Goal: Task Accomplishment & Management: Manage account settings

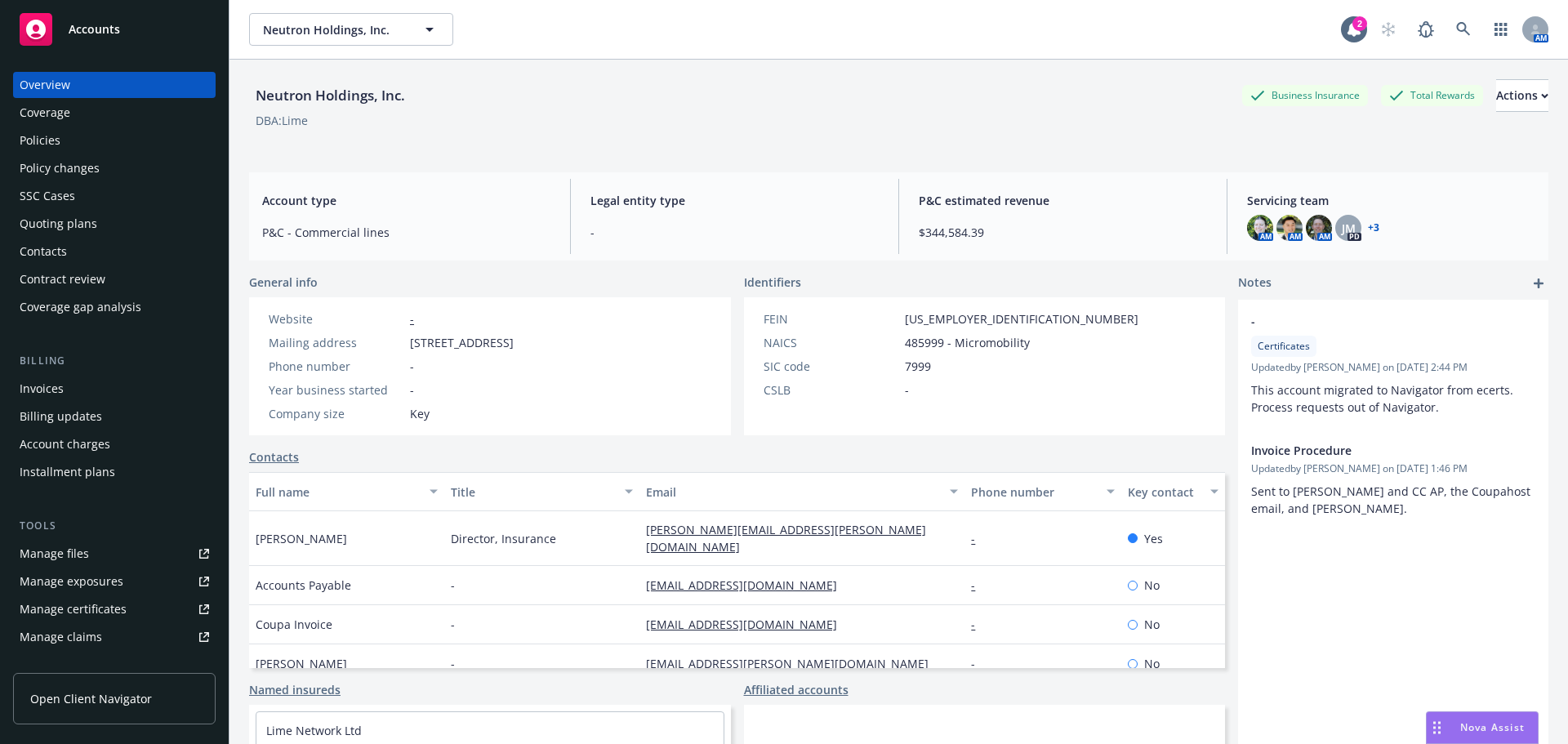
click at [71, 145] on div "Policies" at bounding box center [113, 140] width 189 height 27
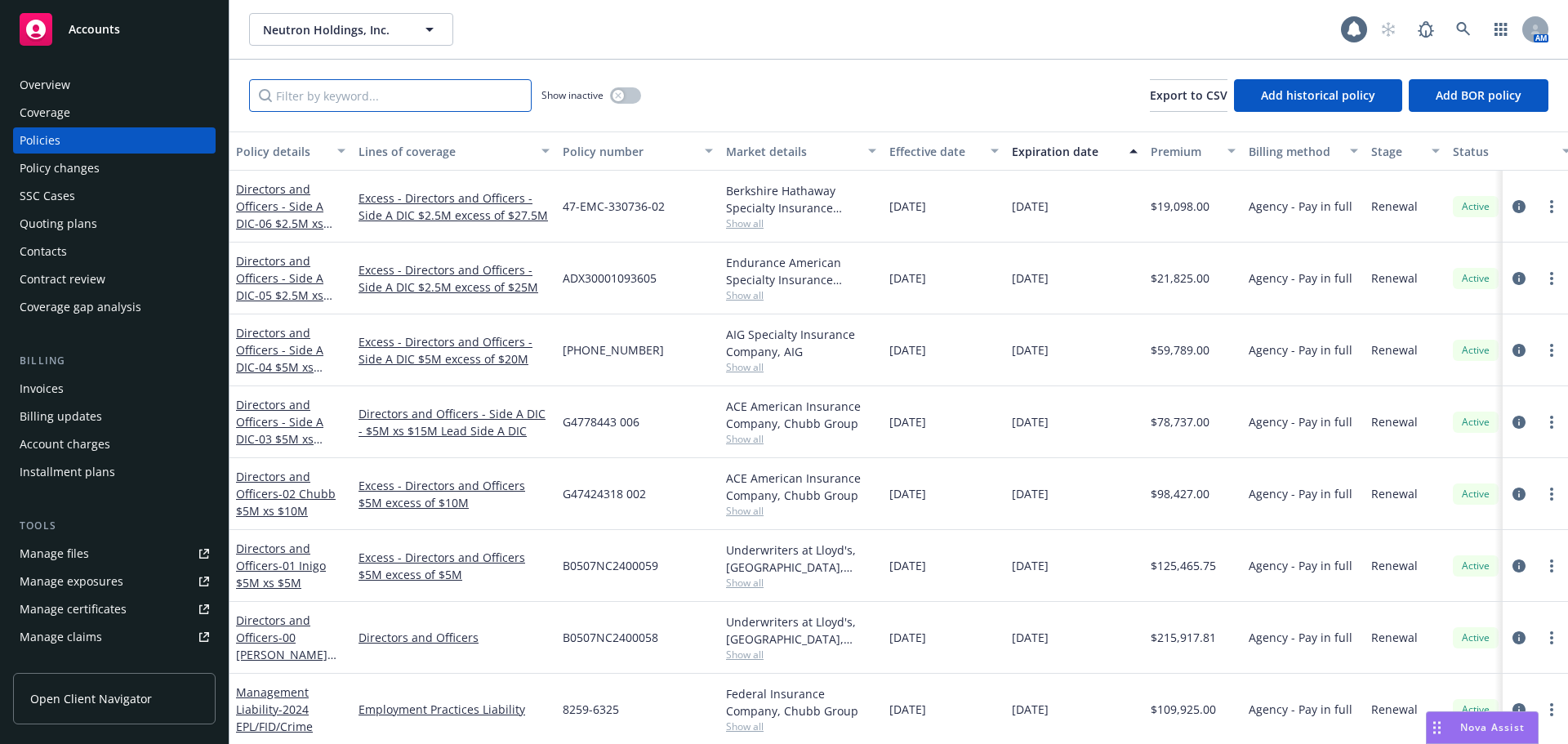
click at [406, 103] on input "Filter by keyword..." at bounding box center [390, 96] width 282 height 33
type input "rider"
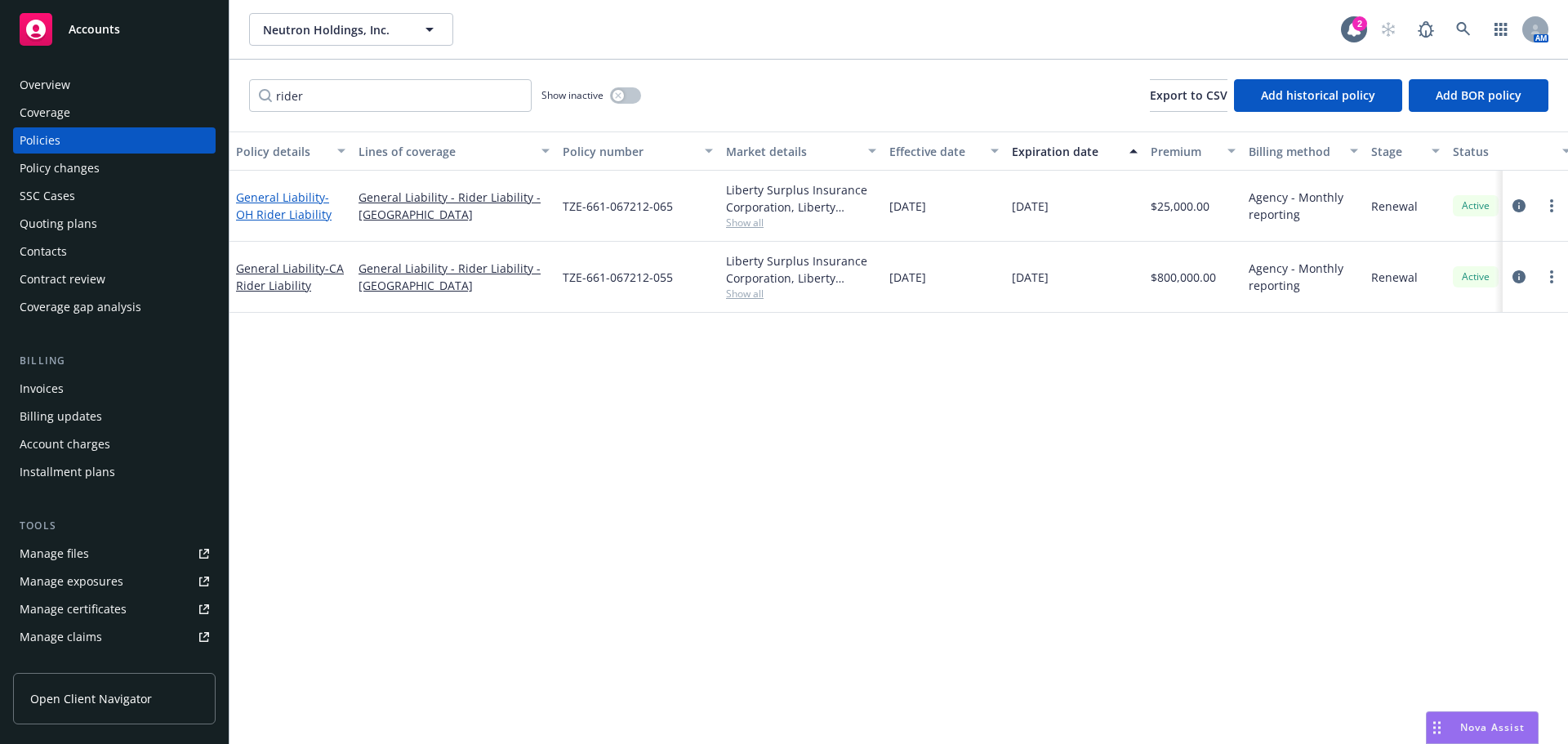
click at [303, 214] on span "- OH Rider Liability" at bounding box center [283, 206] width 96 height 33
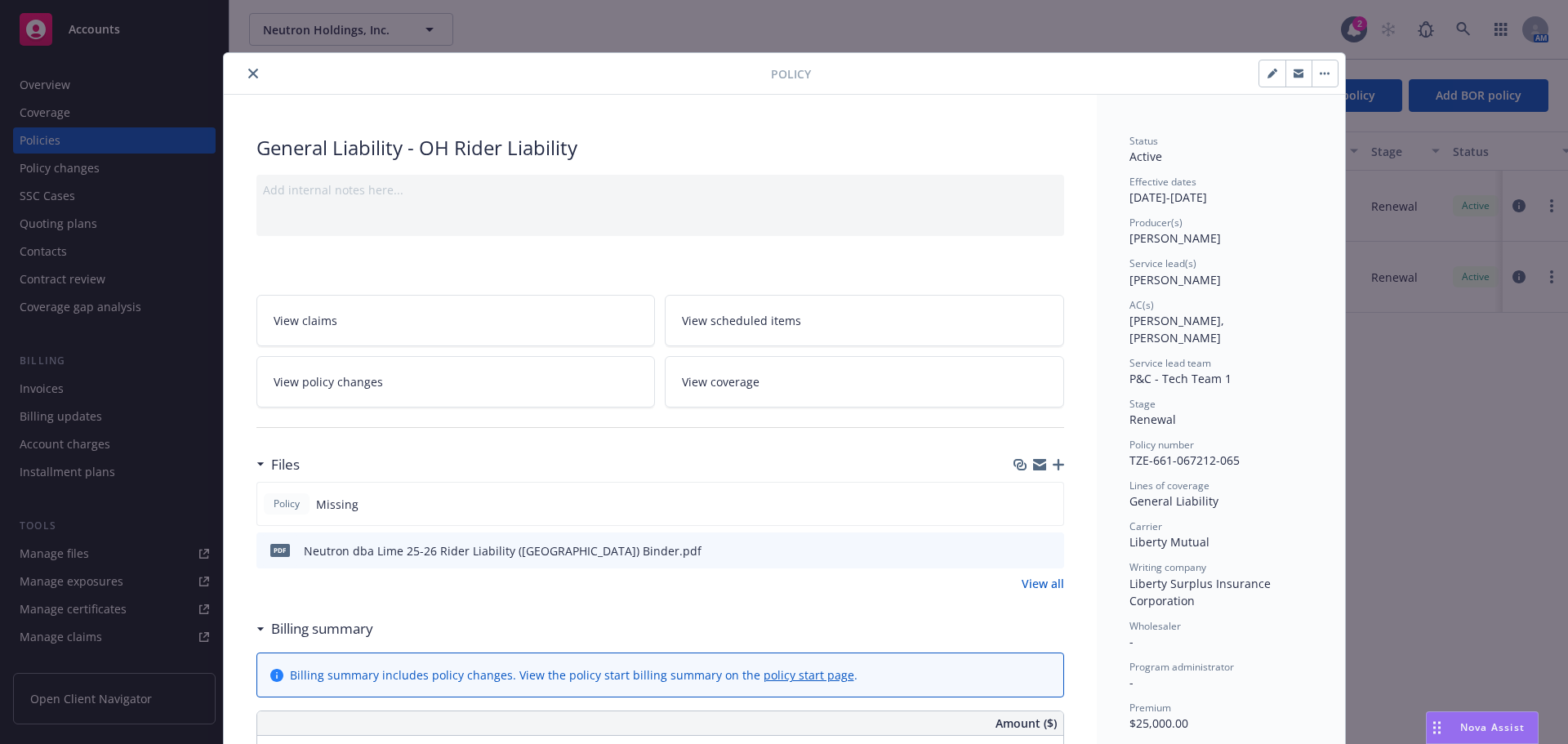
click at [1054, 466] on icon "button" at bounding box center [1058, 464] width 12 height 12
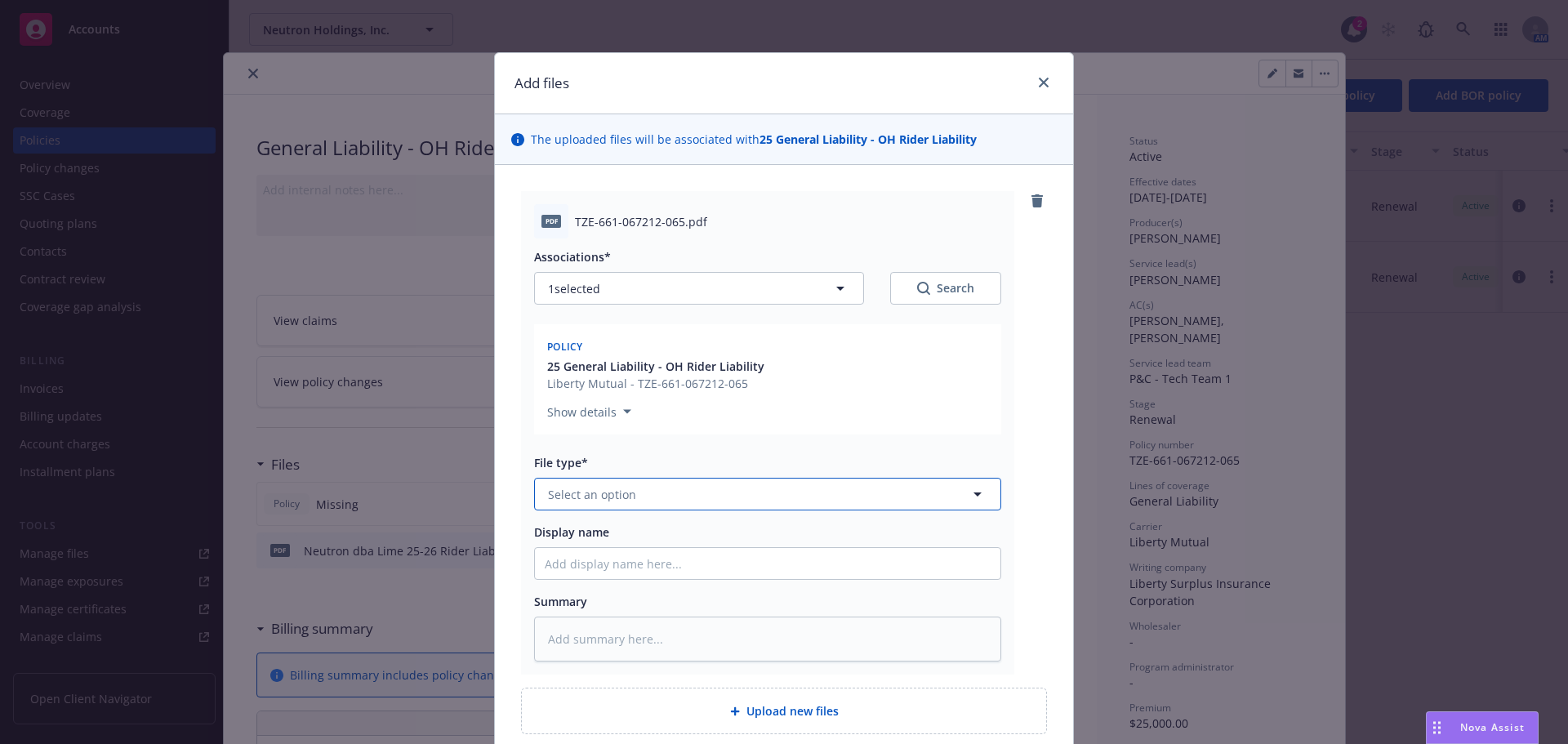
click at [664, 492] on button "Select an option" at bounding box center [768, 494] width 467 height 33
type input "policy"
click at [584, 572] on input "Display name" at bounding box center [768, 564] width 466 height 31
type textarea "x"
type input "Z"
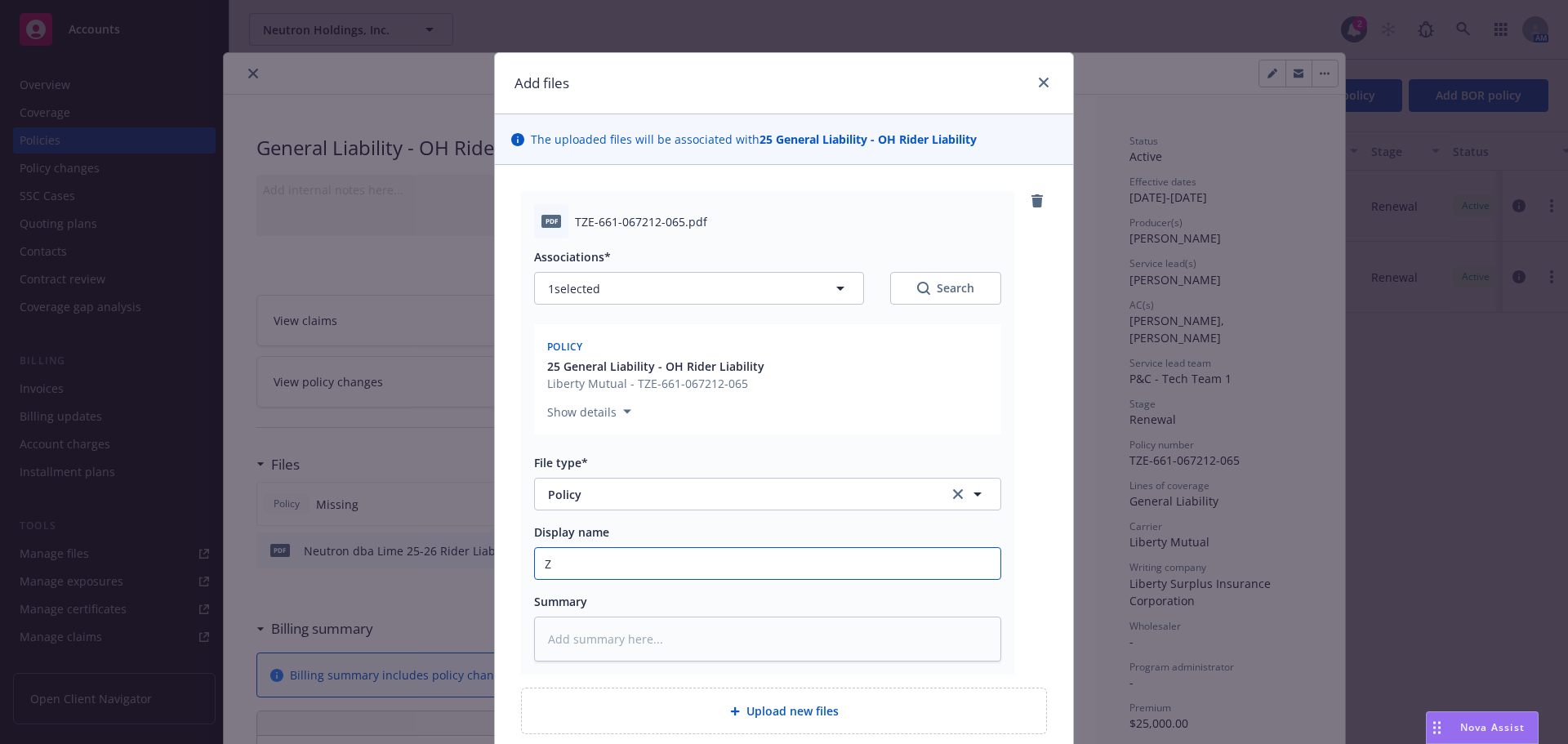
type textarea "x"
type input "L"
type textarea "x"
type input "Li"
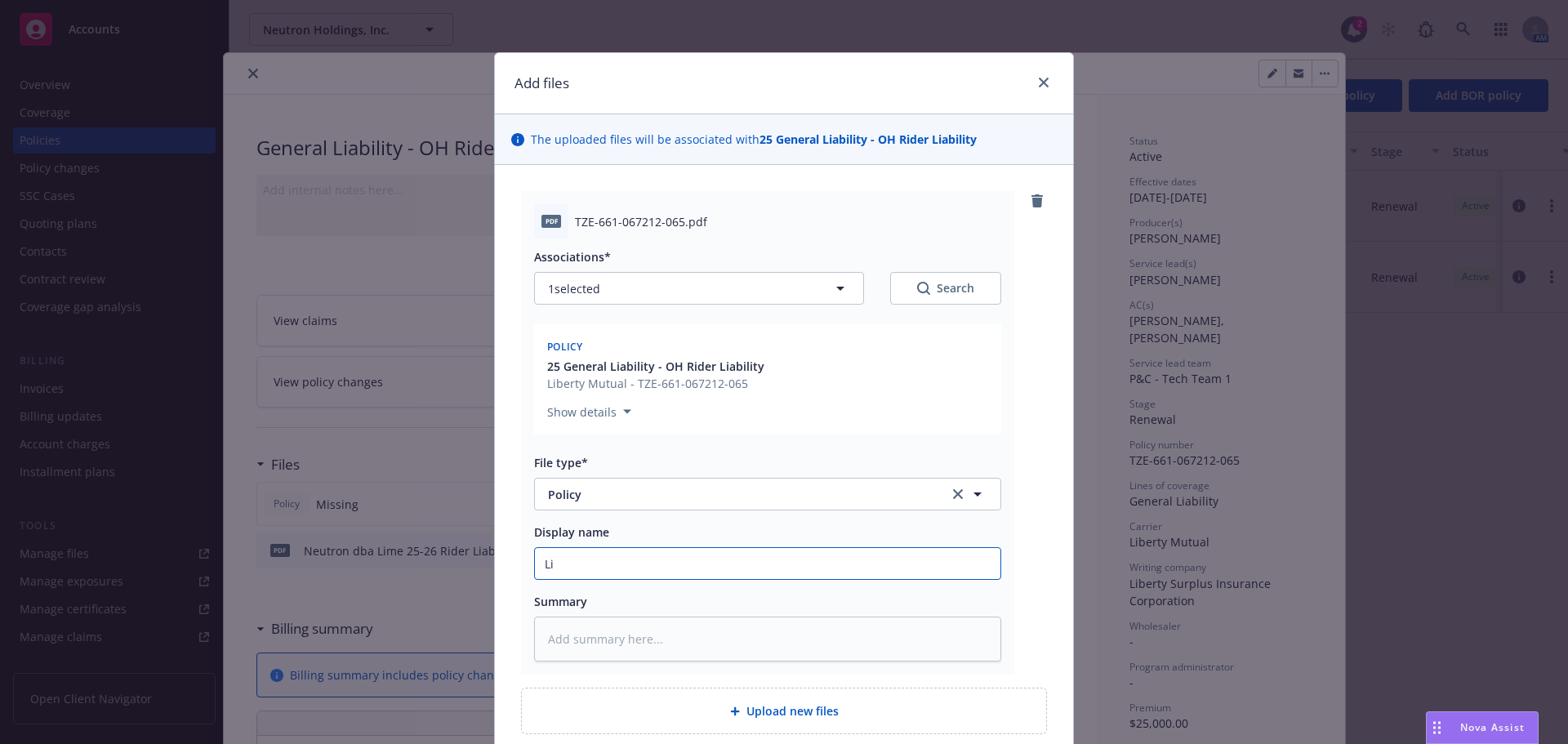
type textarea "x"
type input "Lim"
type textarea "x"
type input "Lime"
type textarea "x"
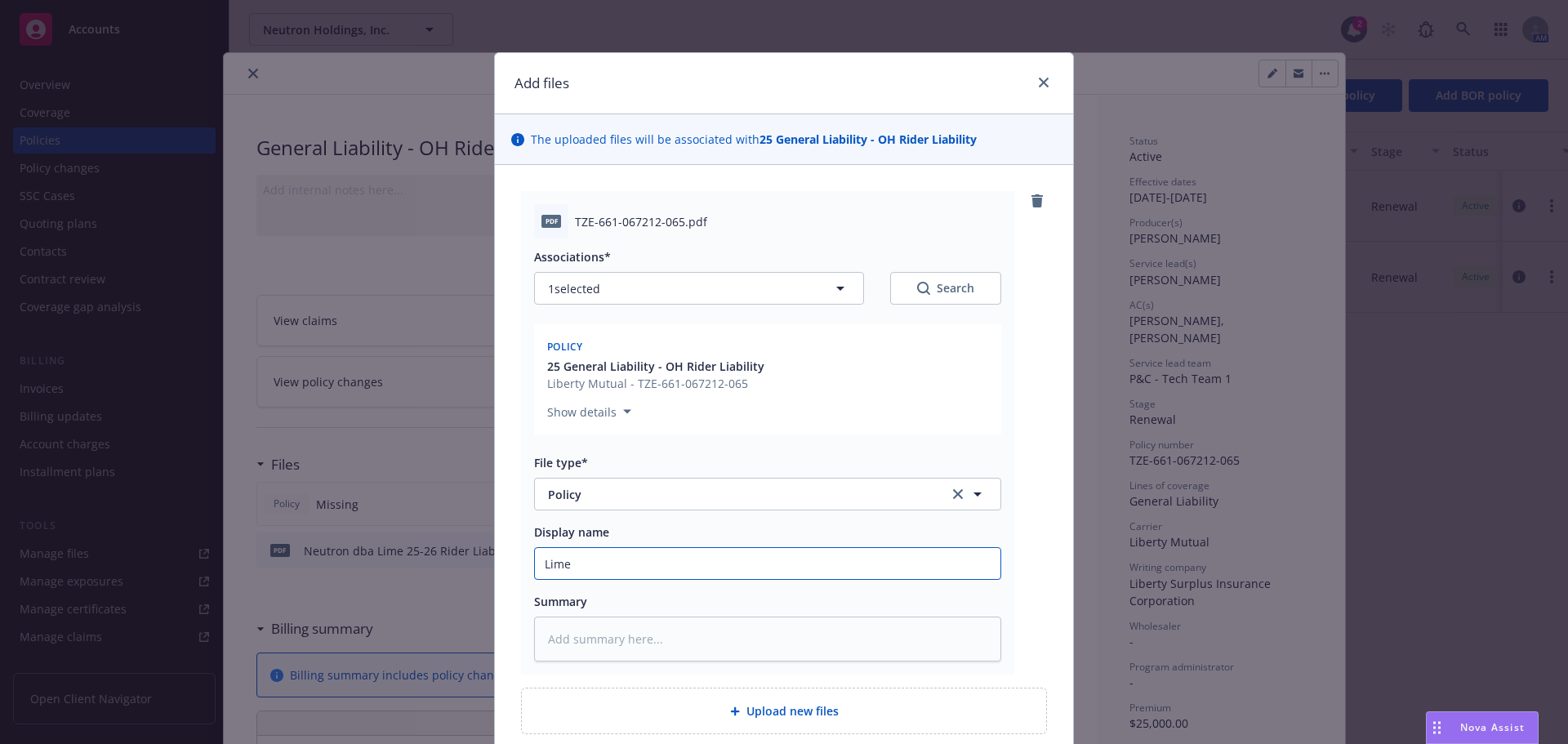
type input "Lime_"
type textarea "x"
type input "Lime_2"
type textarea "x"
type input "Lime_25"
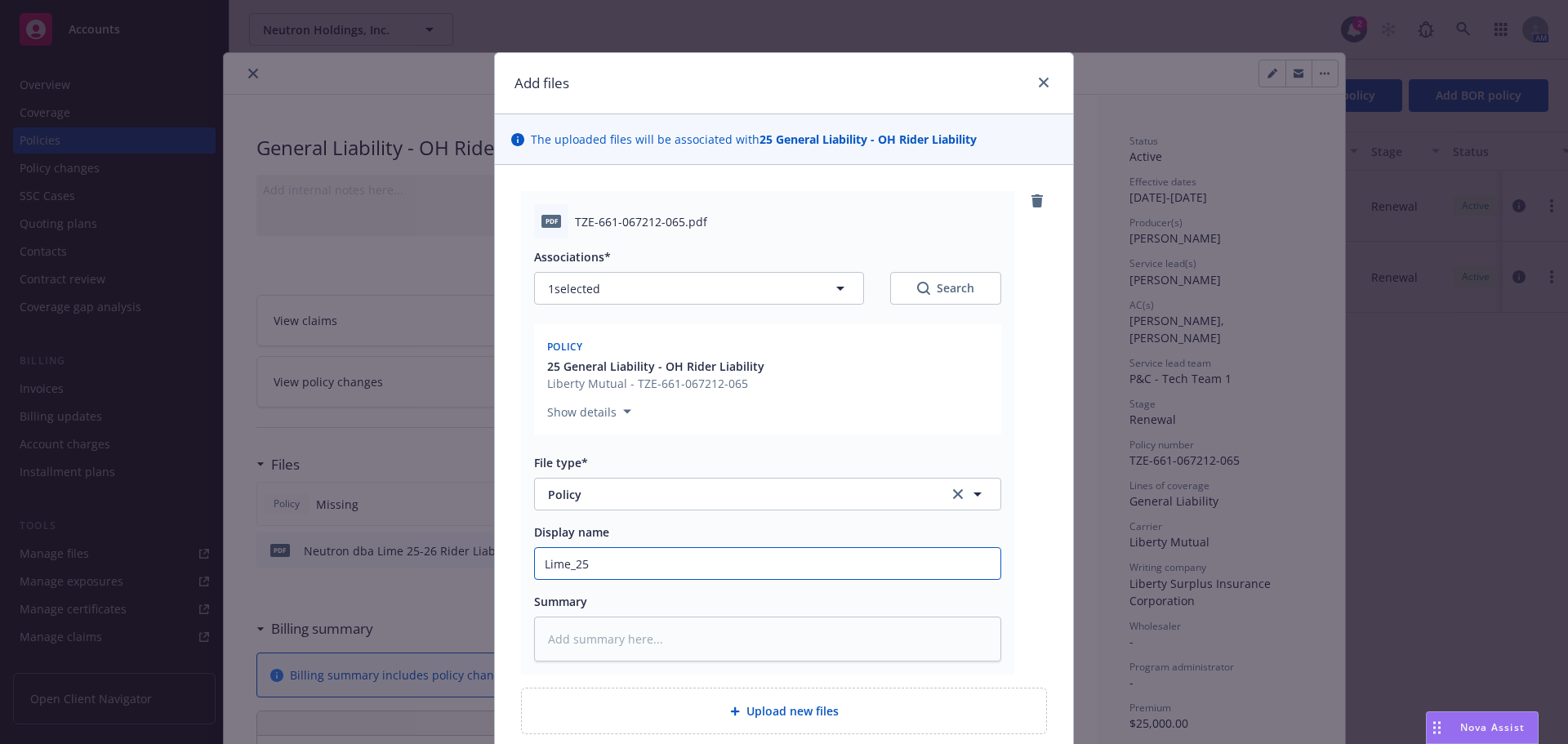
type textarea "x"
type input "Lime_25"
type textarea "x"
type input "Lime_25 O"
type textarea "x"
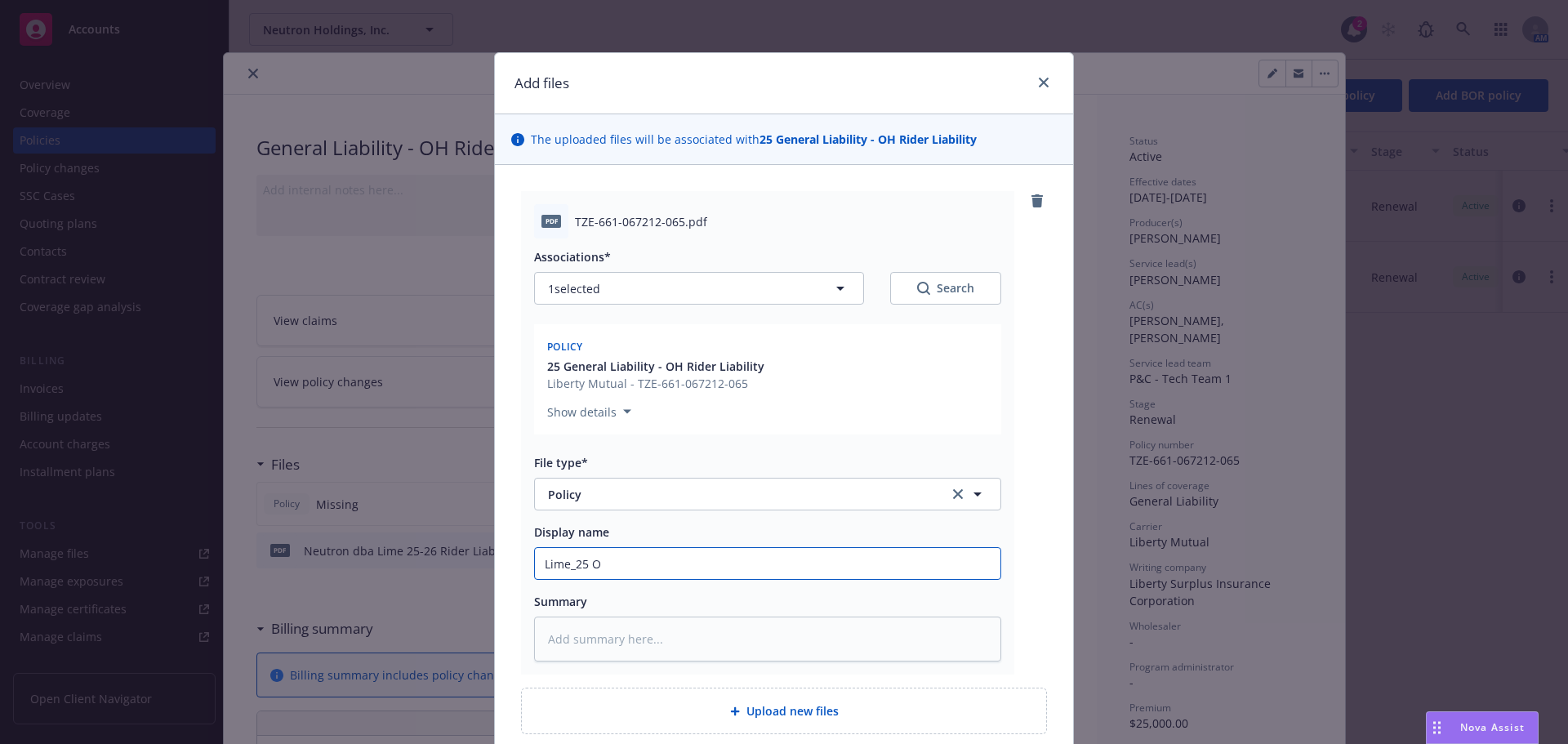
type input "Lime_25 OH"
type textarea "x"
type input "Lime_25 OH"
type textarea "x"
type input "Lime_25 OH R"
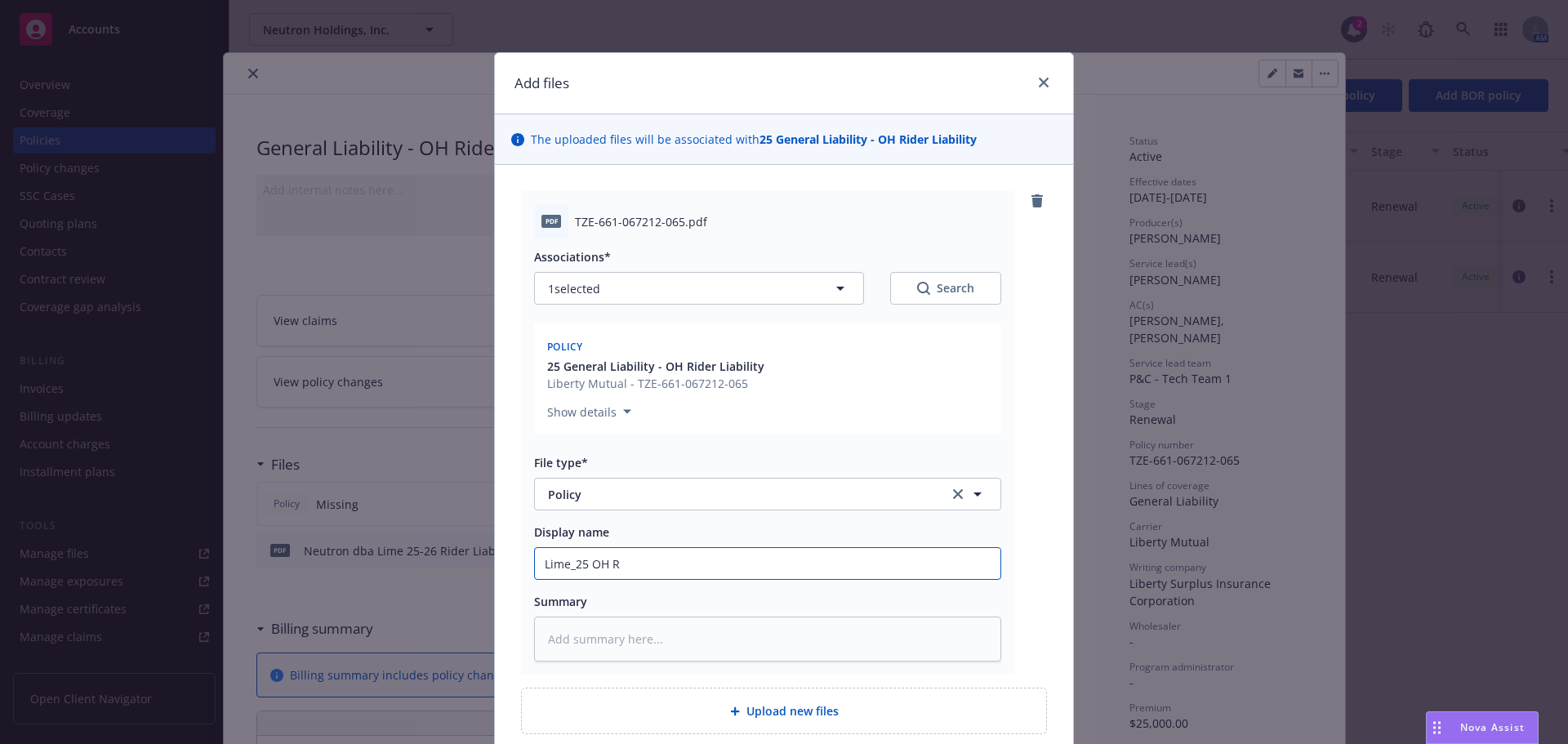
type textarea "x"
type input "Lime_25 OH Ri"
type textarea "x"
type input "Lime_25 OH Ride"
type textarea "x"
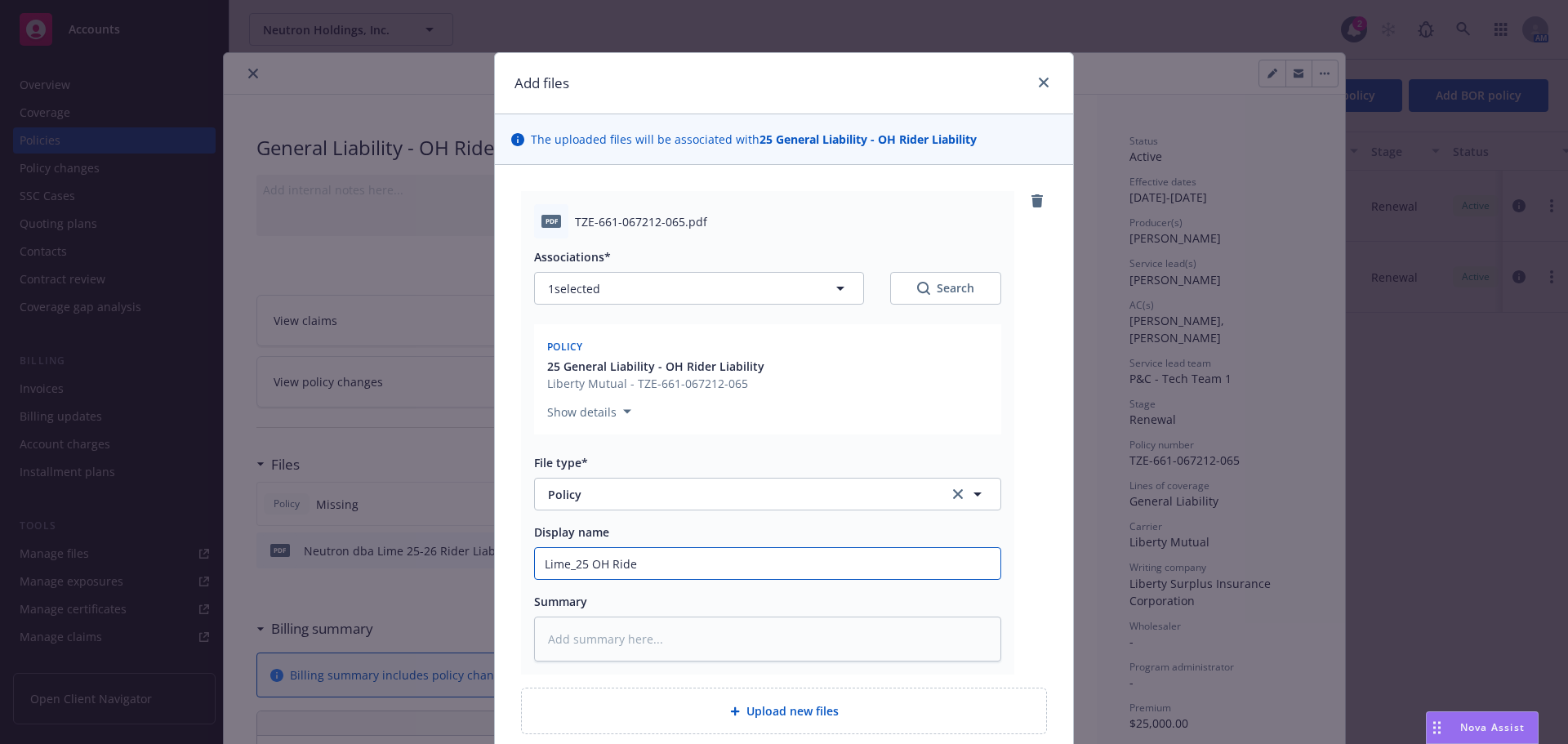
type input "Lime_25 OH Rider"
type textarea "x"
type input "Lime_25 OH Rider"
type textarea "x"
type input "Lime_25 OH Rider L"
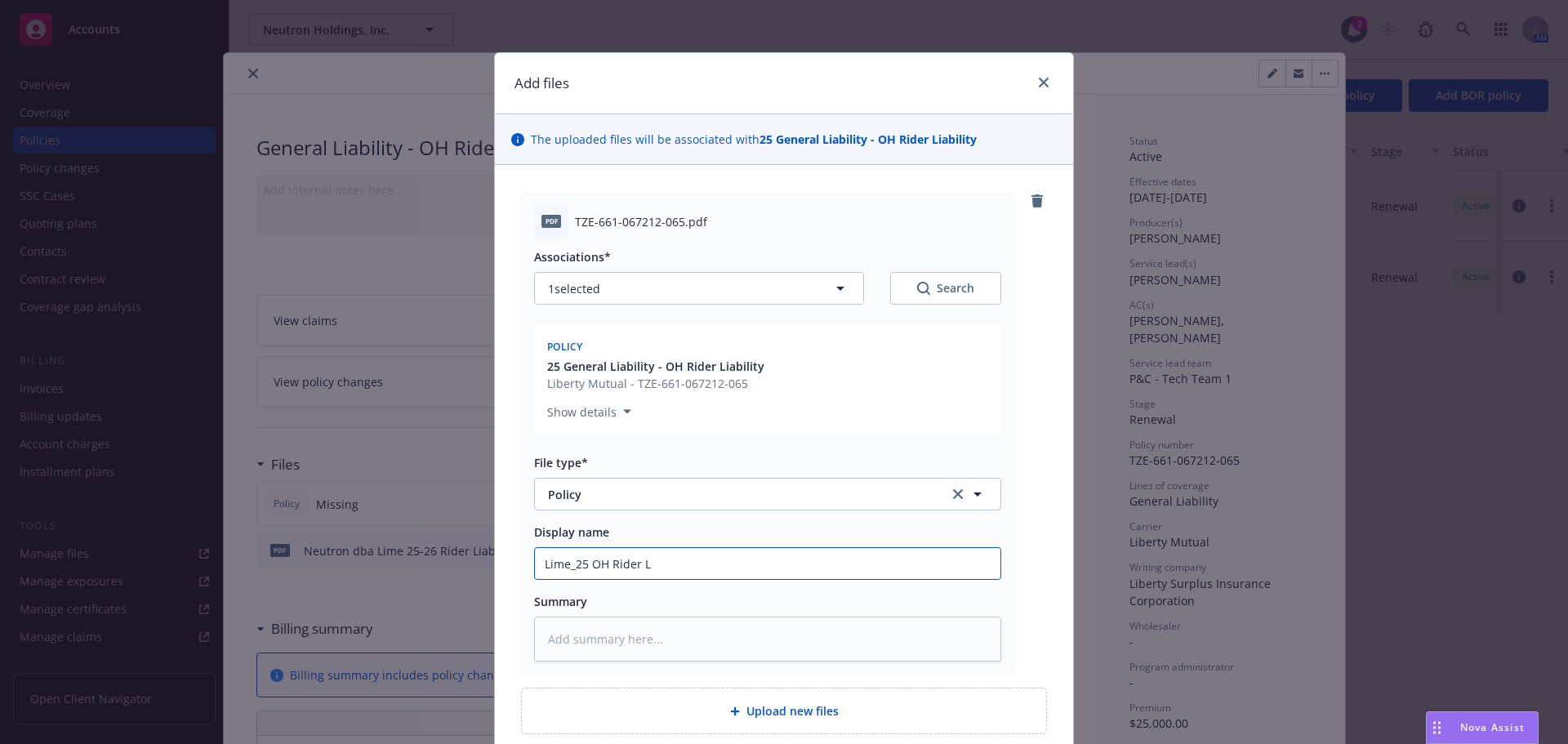
type textarea "x"
type input "Lime_25 OH Rider Li"
type textarea "x"
type input "Lime_25 OH Rider Liab"
type textarea "x"
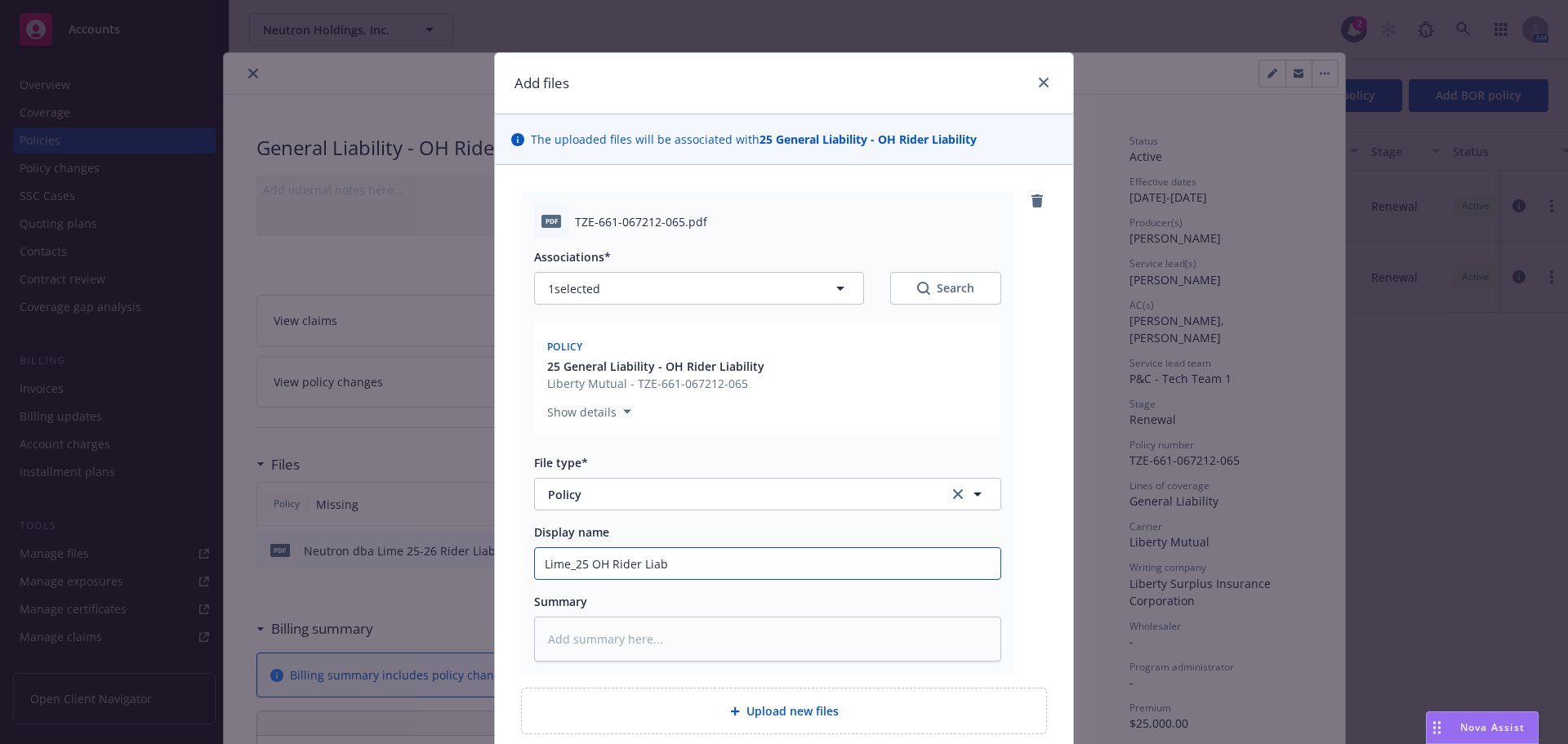
type input "Lime_25 OH Rider Liabi"
type textarea "x"
type input "Lime_25 OH Rider Liabil"
type textarea "x"
type input "Lime_25 OH Rider Liabilit"
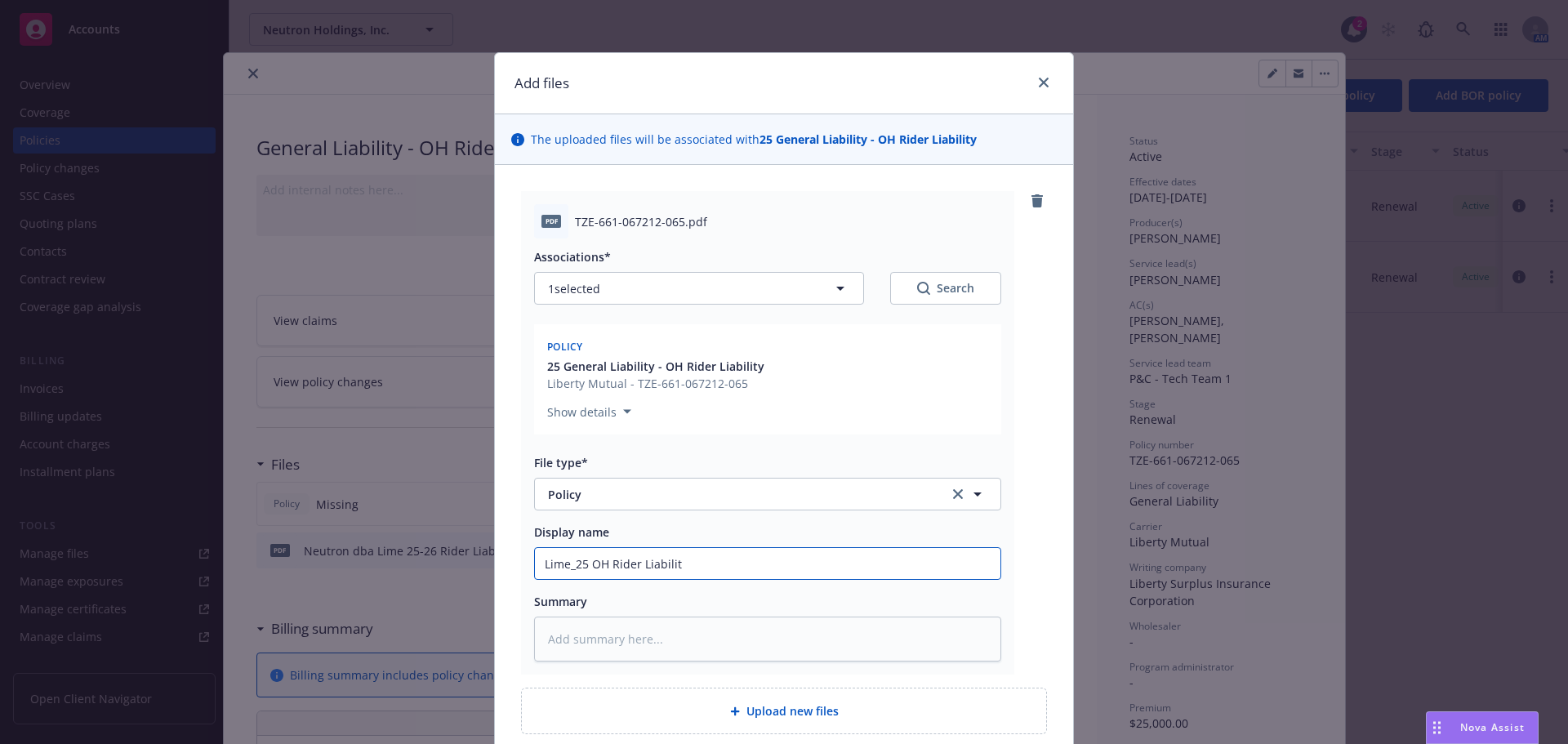
type textarea "x"
type input "Lime_25 OH Rider Liability"
type textarea "x"
type input "Lime_25 OH Rider Liability"
type textarea "x"
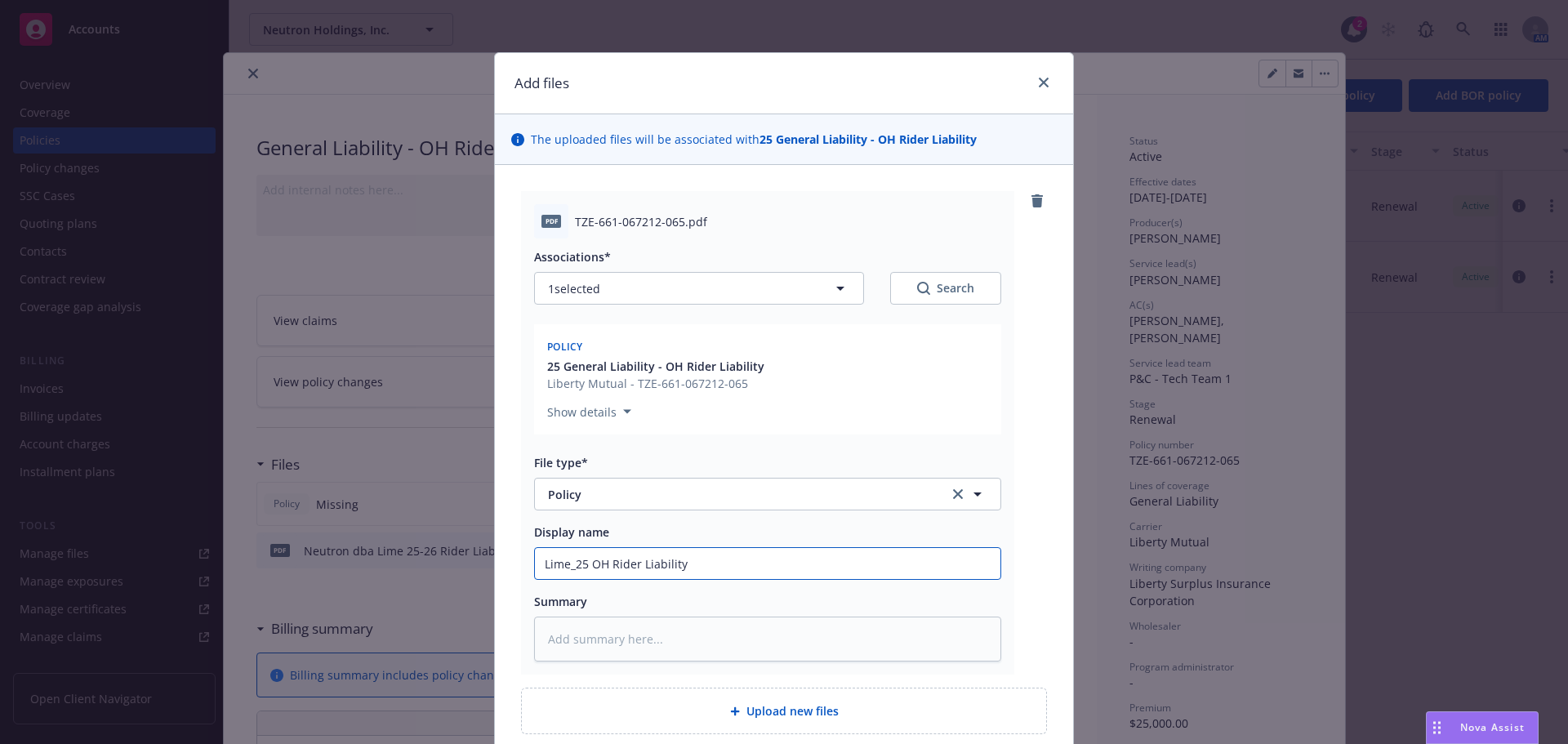
type input "Lime_25 OH Rider Liability P"
type textarea "x"
type input "Lime_25 OH Rider Liability Po"
type textarea "x"
type input "Lime_25 OH Rider Liability Pol"
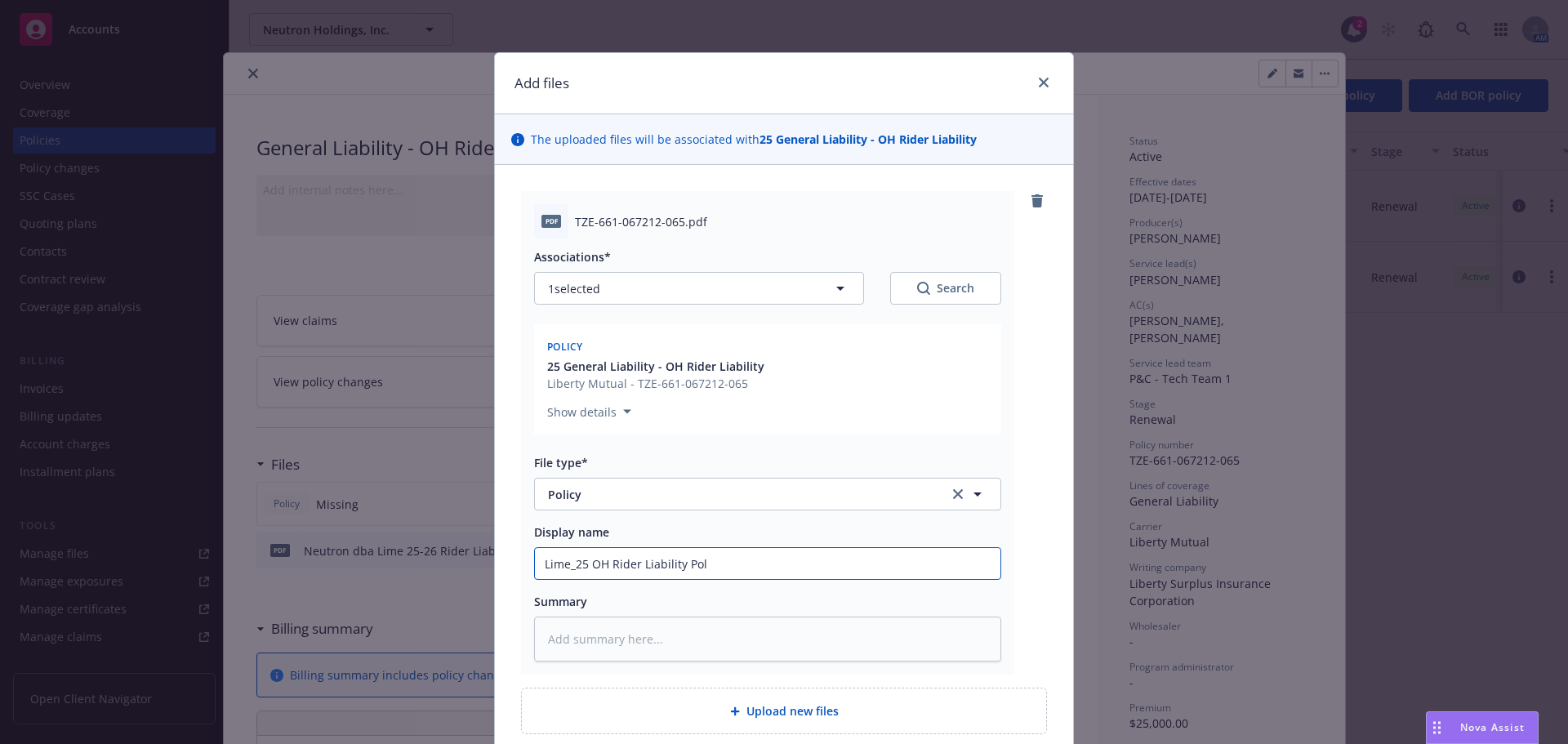
type textarea "x"
type input "Lime_25 OH Rider Liability Poli"
type textarea "x"
type input "Lime_25 OH Rider Liability Policy"
type textarea "x"
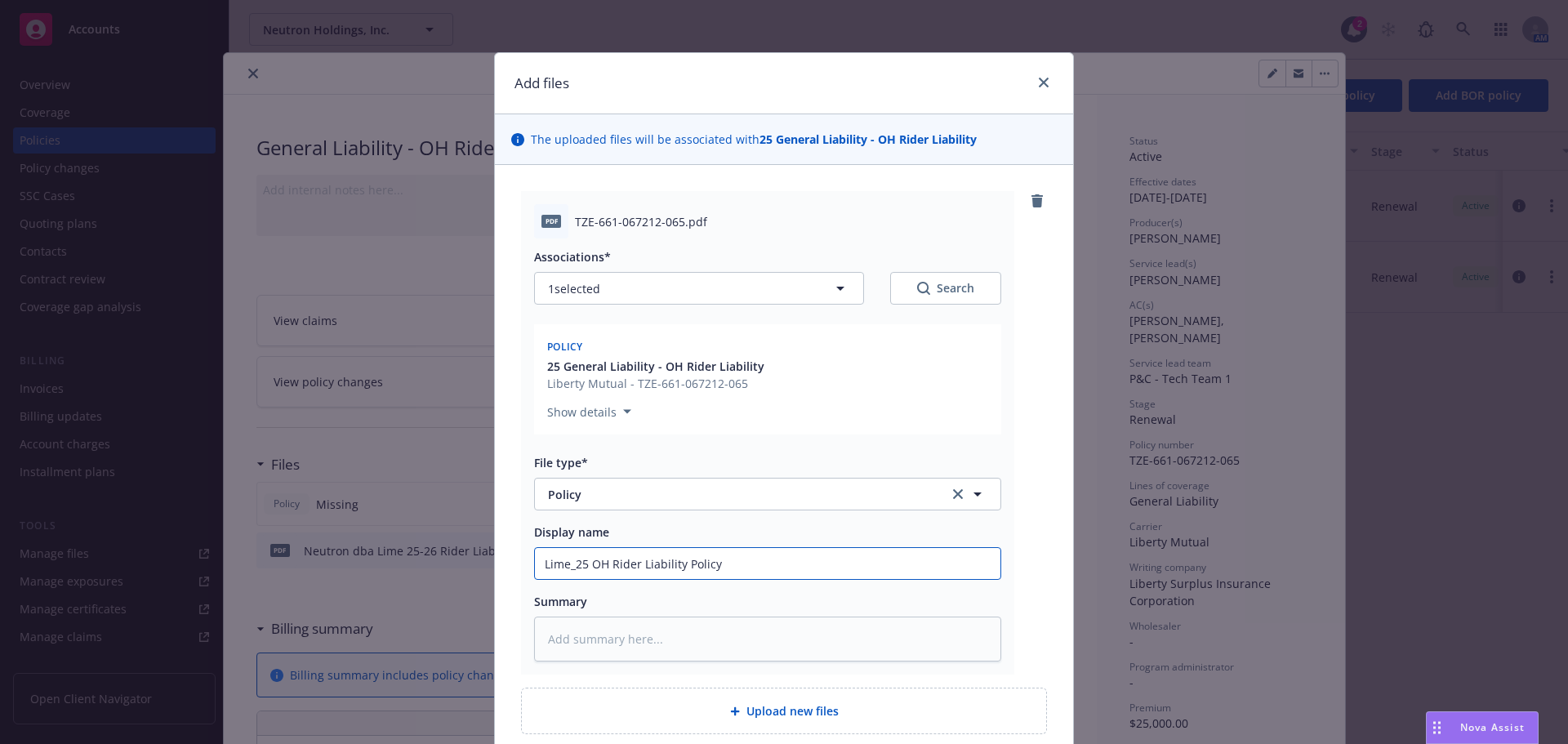
type input "Lime_25 OH Rider Liability Policy"
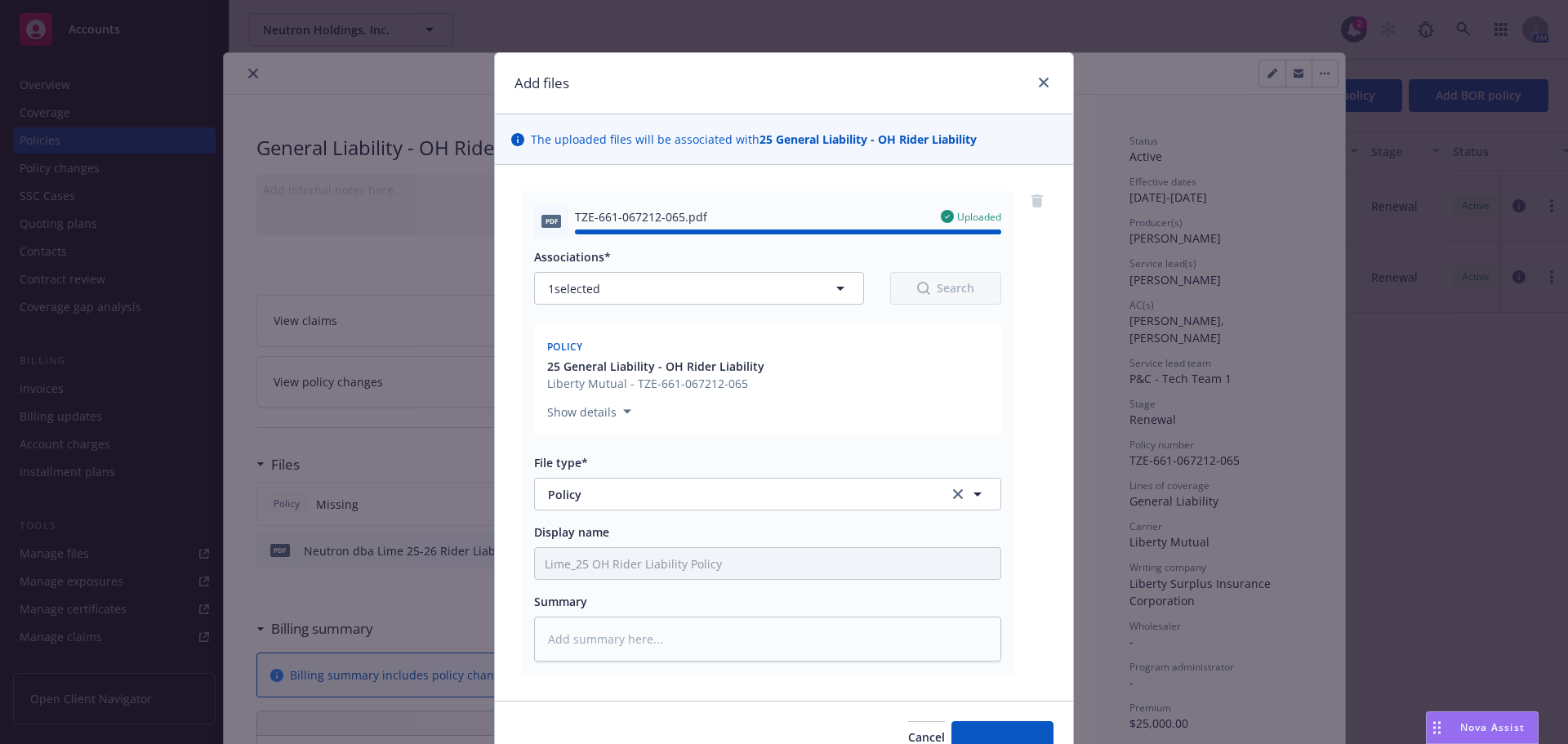
type textarea "x"
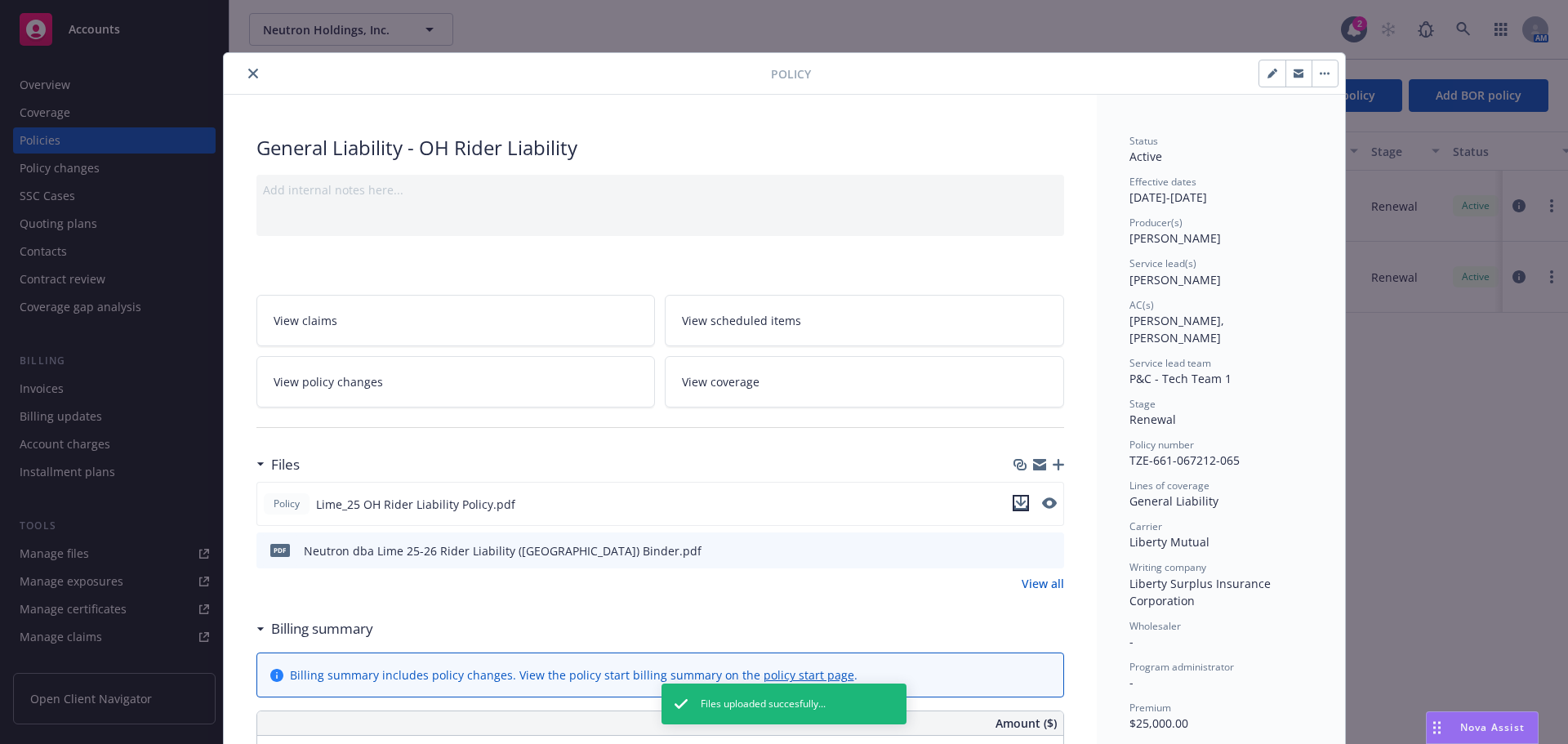
click at [1021, 505] on icon "download file" at bounding box center [1021, 504] width 13 height 13
click at [249, 74] on icon "close" at bounding box center [253, 73] width 10 height 10
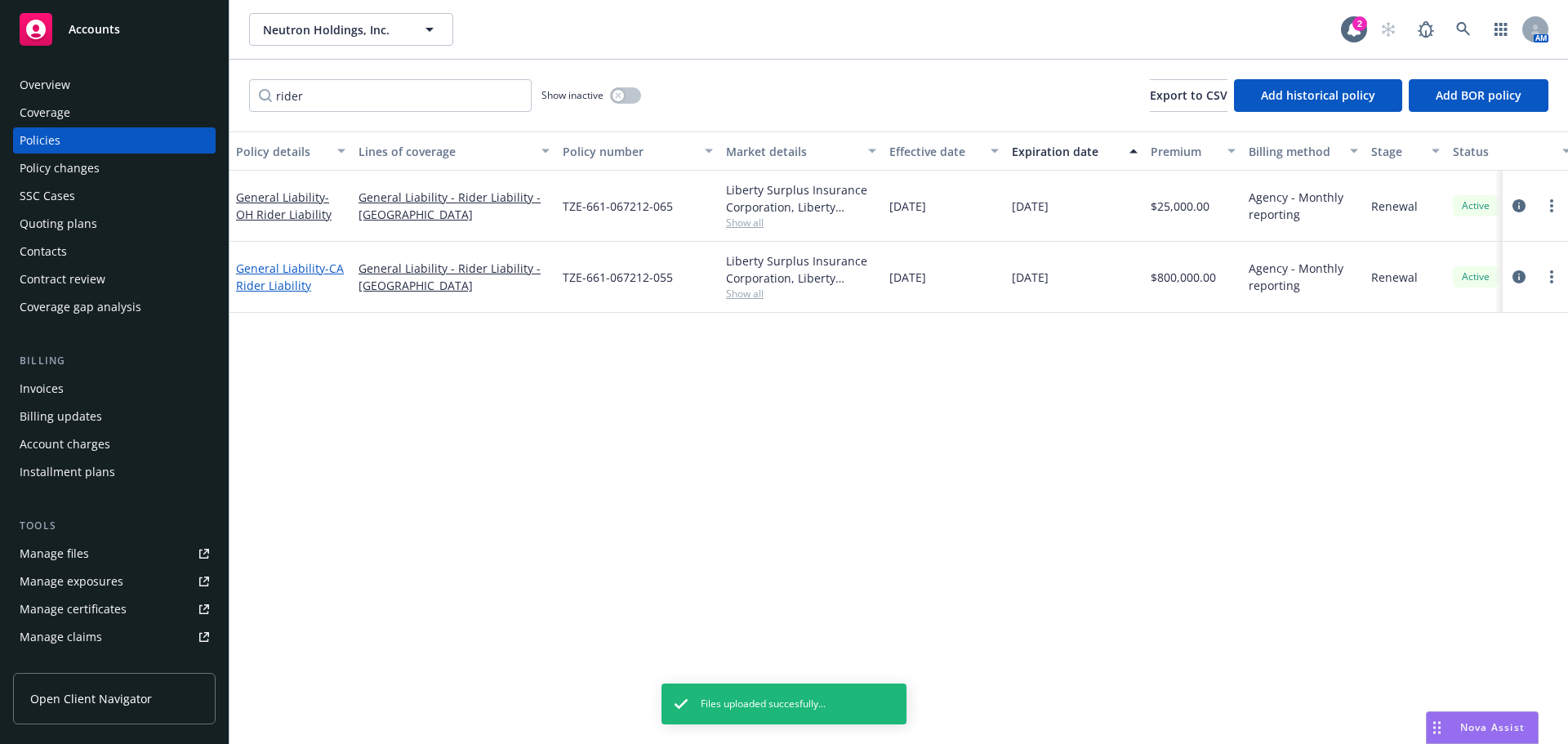
click at [302, 279] on span "- CA Rider Liability" at bounding box center [290, 277] width 108 height 33
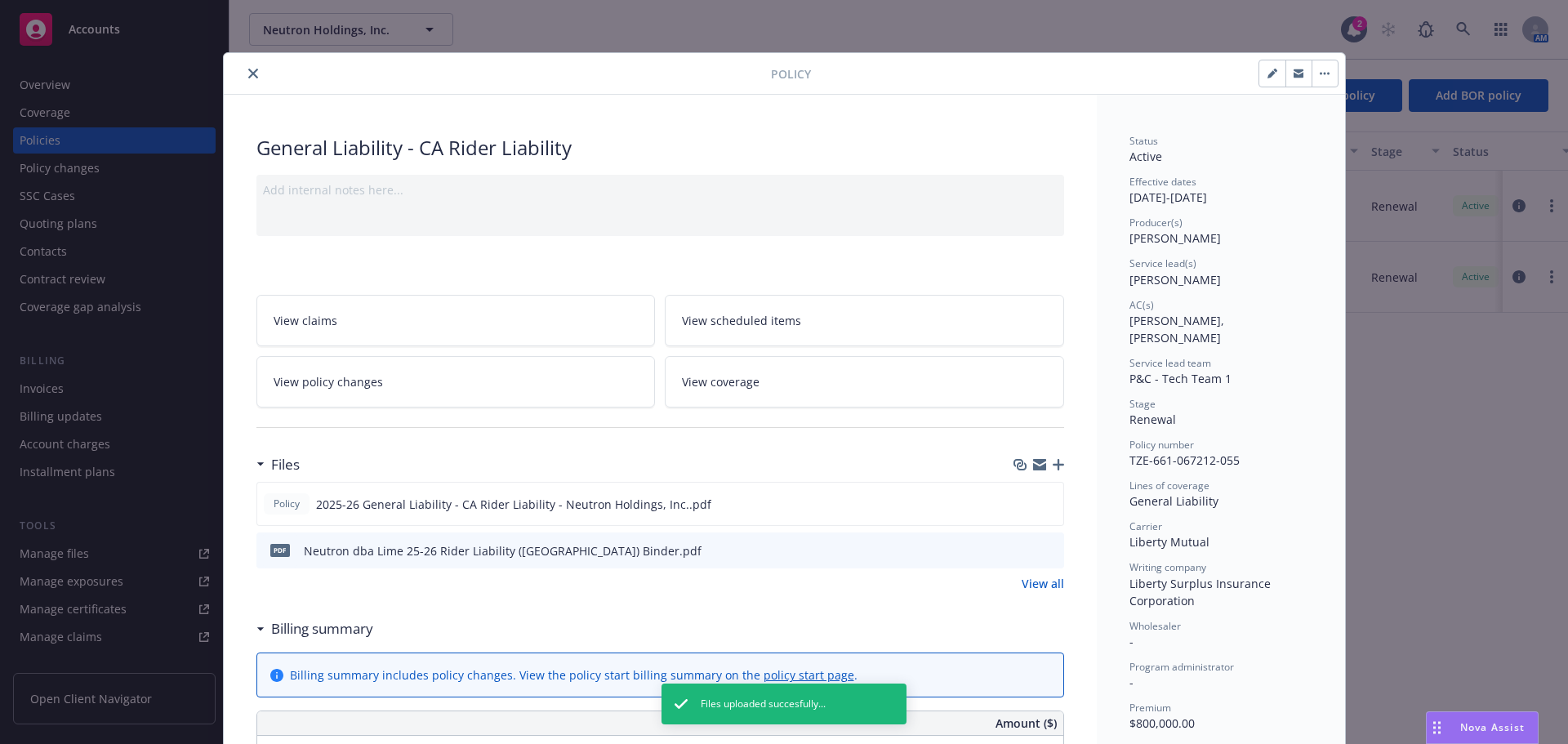
click at [1044, 582] on link "View all" at bounding box center [1043, 583] width 42 height 17
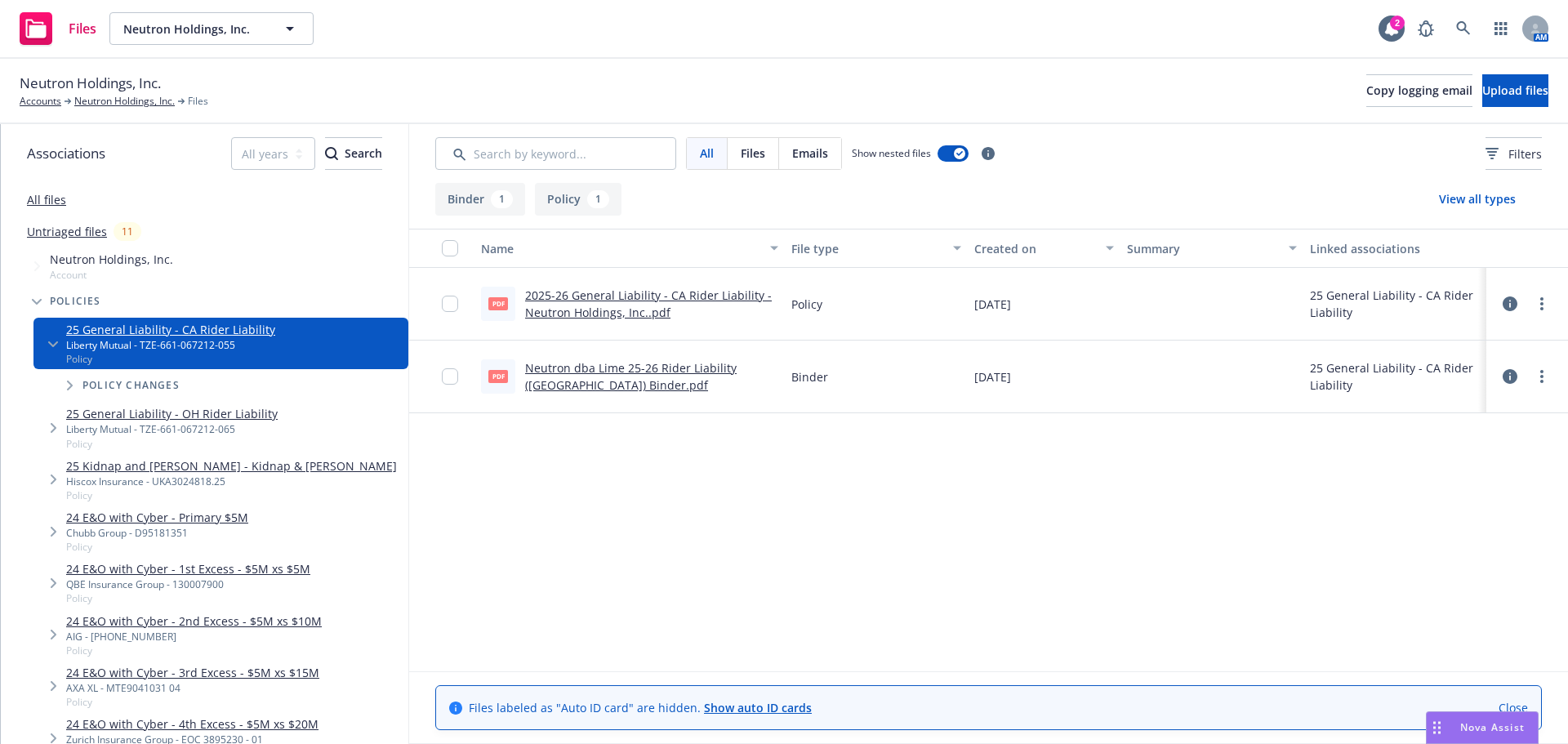
click at [1509, 309] on icon at bounding box center [1510, 303] width 15 height 15
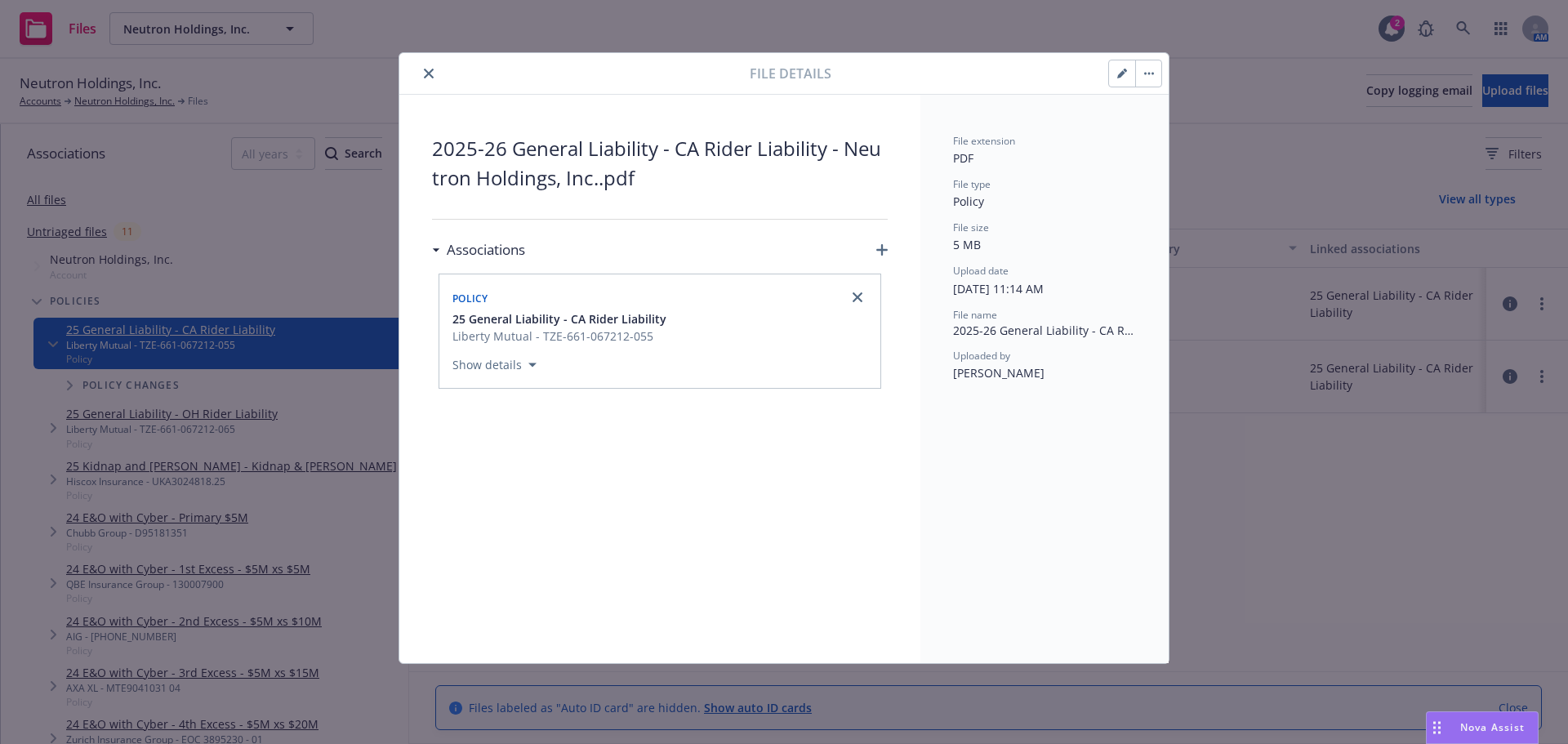
click at [607, 184] on span "2025-26 General Liability - CA Rider Liability - Neutron Holdings, Inc..pdf" at bounding box center [660, 164] width 456 height 58
click at [628, 181] on span "2025-26 General Liability - CA Rider Liability - Neutron Holdings, Inc..pdf" at bounding box center [660, 164] width 456 height 58
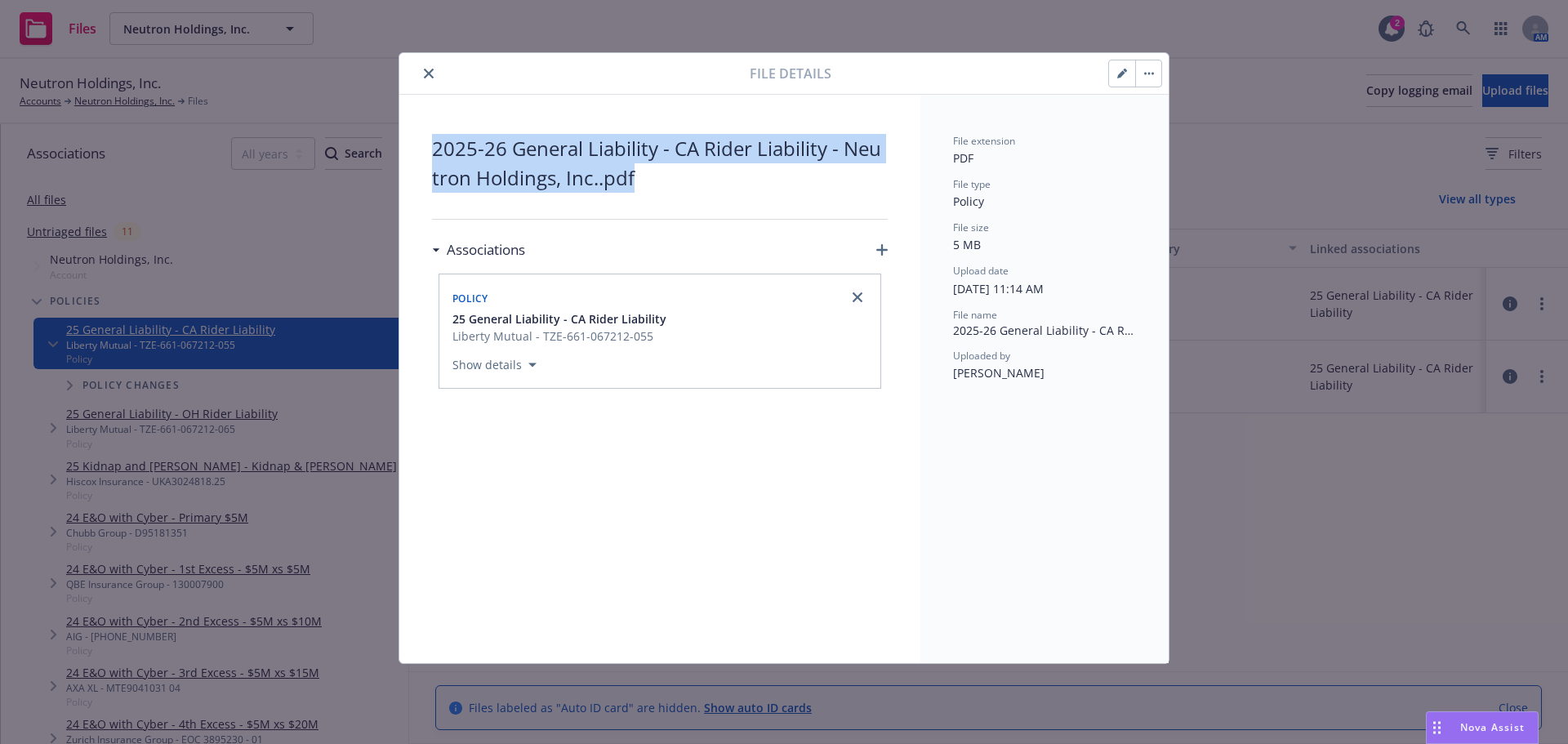
click at [628, 181] on span "2025-26 General Liability - CA Rider Liability - Neutron Holdings, Inc..pdf" at bounding box center [660, 164] width 456 height 58
click at [1125, 74] on icon "button" at bounding box center [1122, 73] width 10 height 10
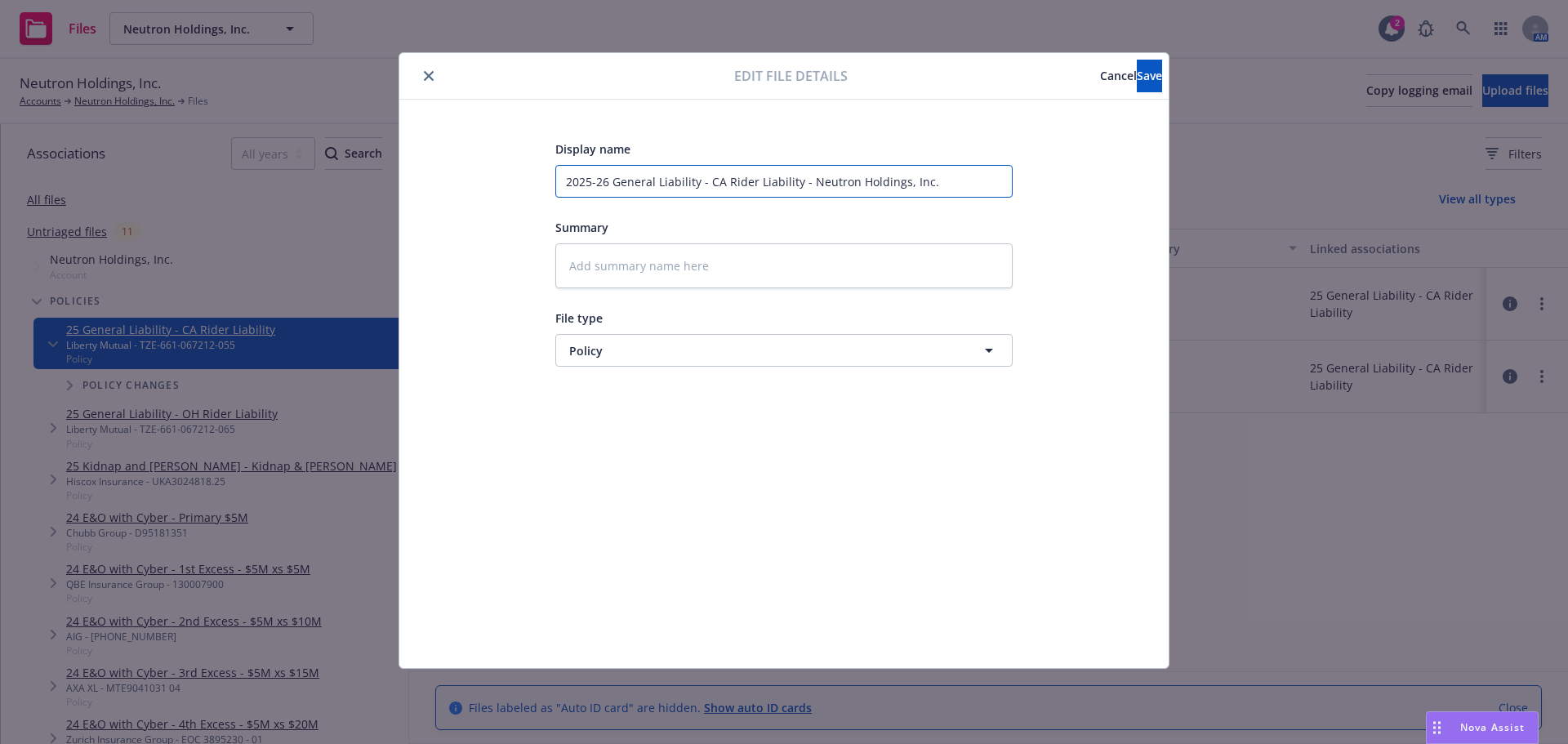
click at [723, 176] on input "2025-26 General Liability - CA Rider Liability - Neutron Holdings, Inc." at bounding box center [784, 182] width 458 height 33
paste input "Lime_25 OH Rider Liability Policy"
type textarea "x"
type input "Lime_25 OH Rider Liability Policy"
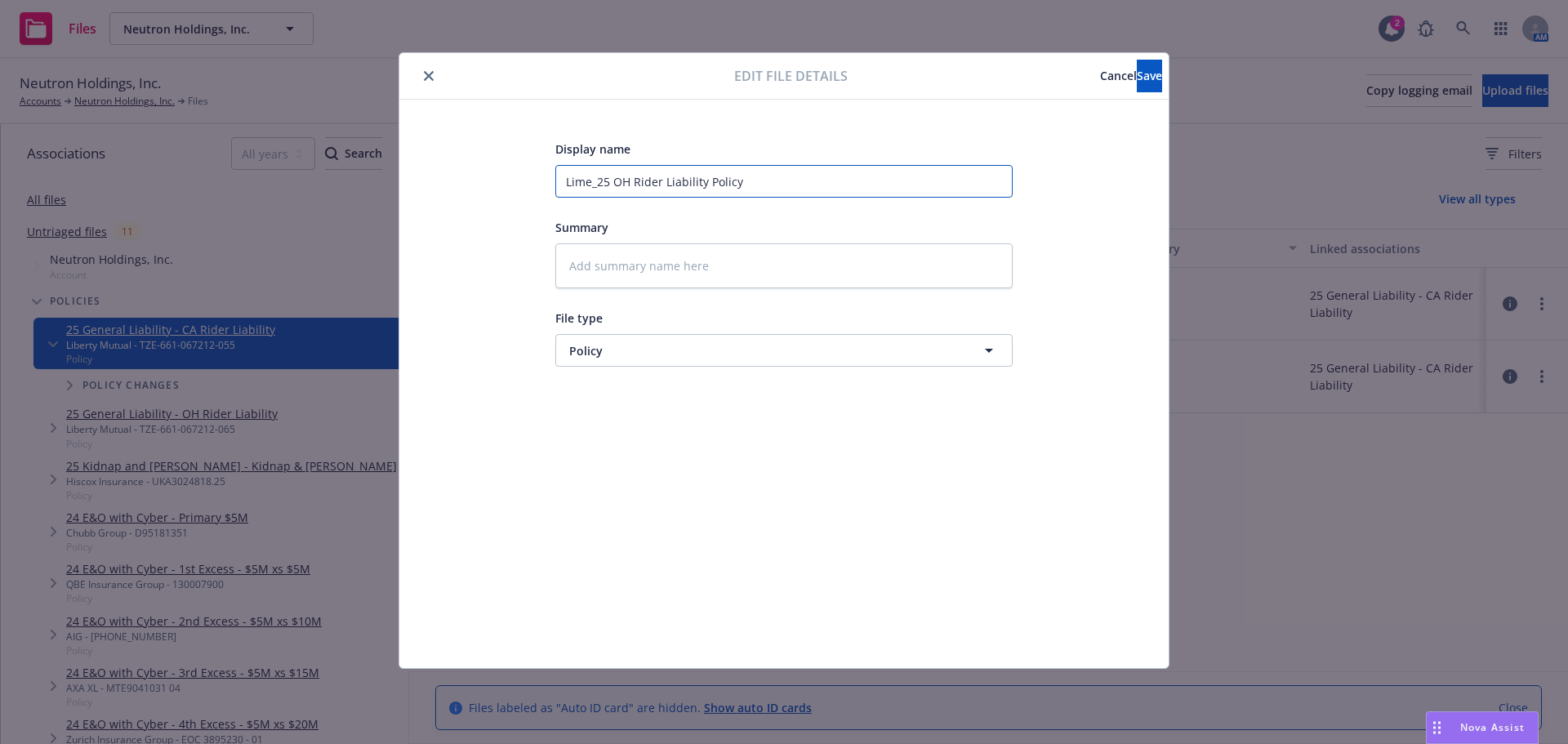
click at [628, 182] on input "Lime_25 OH Rider Liability Policy" at bounding box center [784, 182] width 458 height 33
type textarea "x"
type input "Lime_25 O Rider Liability Policy"
type textarea "x"
type input "Lime_25 Rider Liability Policy"
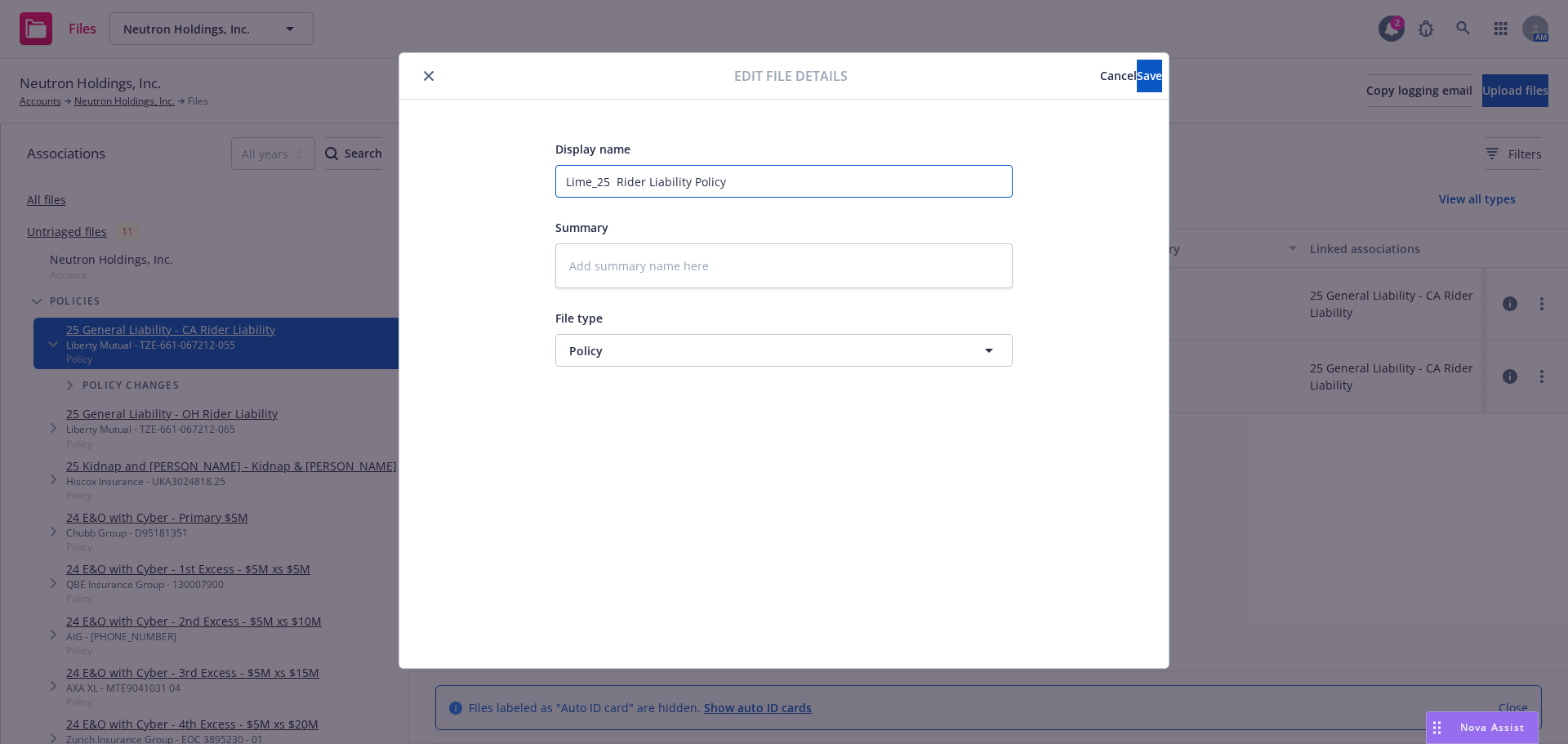
type textarea "x"
type input "Lime_25 C Rider Liability Policy"
type textarea "x"
type input "Lime_25 CA Rider Liability Policy"
click at [1137, 73] on span "Save" at bounding box center [1150, 75] width 26 height 16
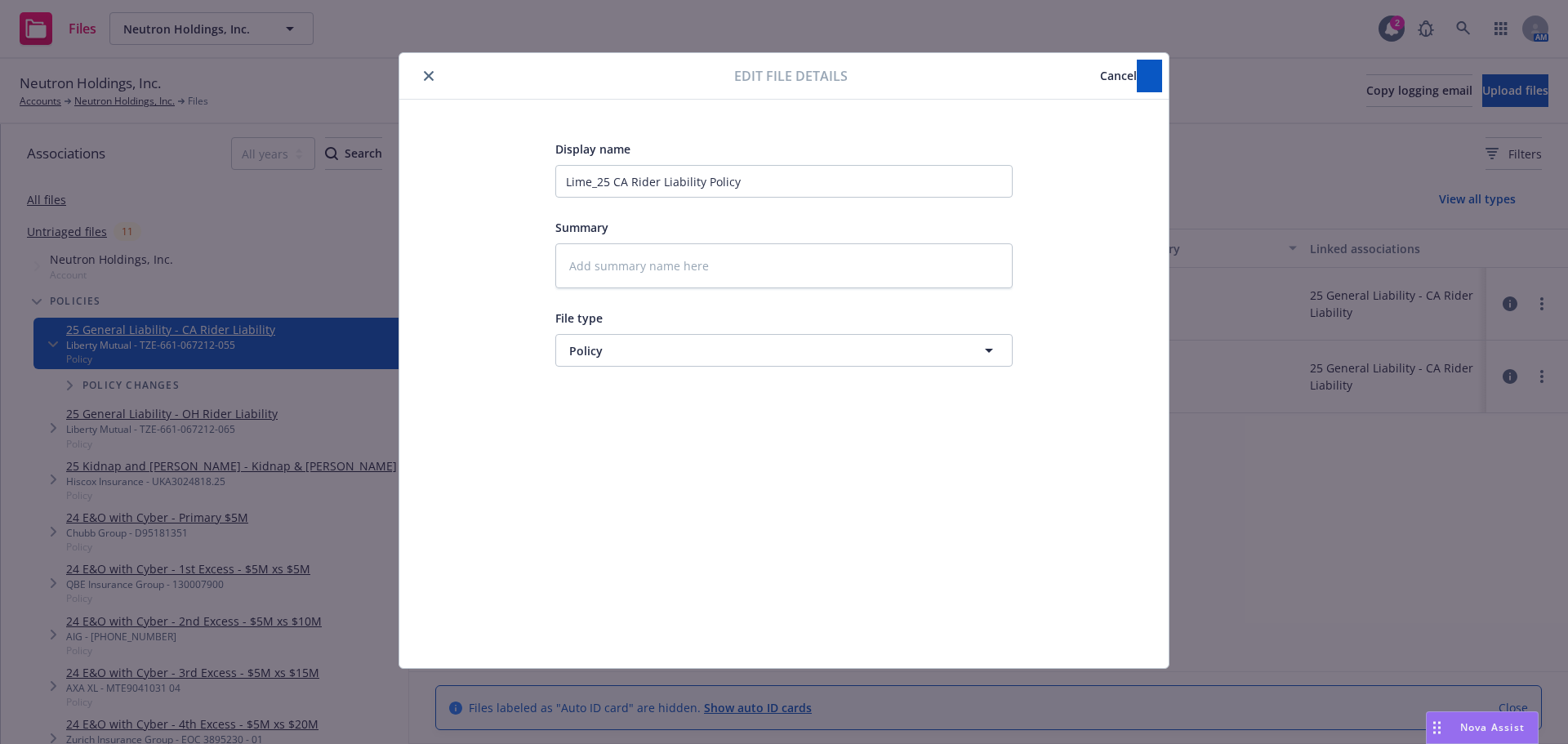
type textarea "x"
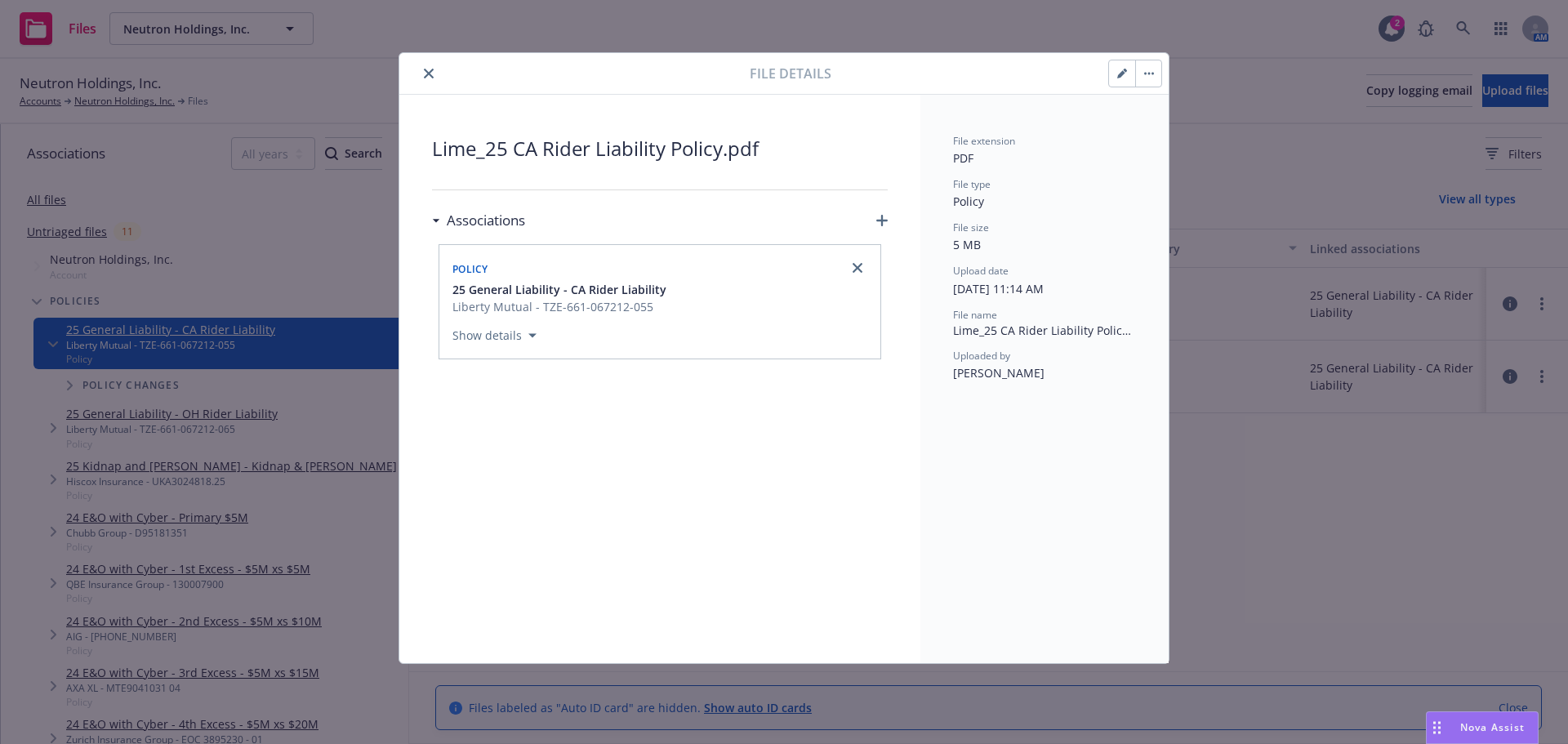
click at [435, 75] on button "close" at bounding box center [429, 73] width 19 height 19
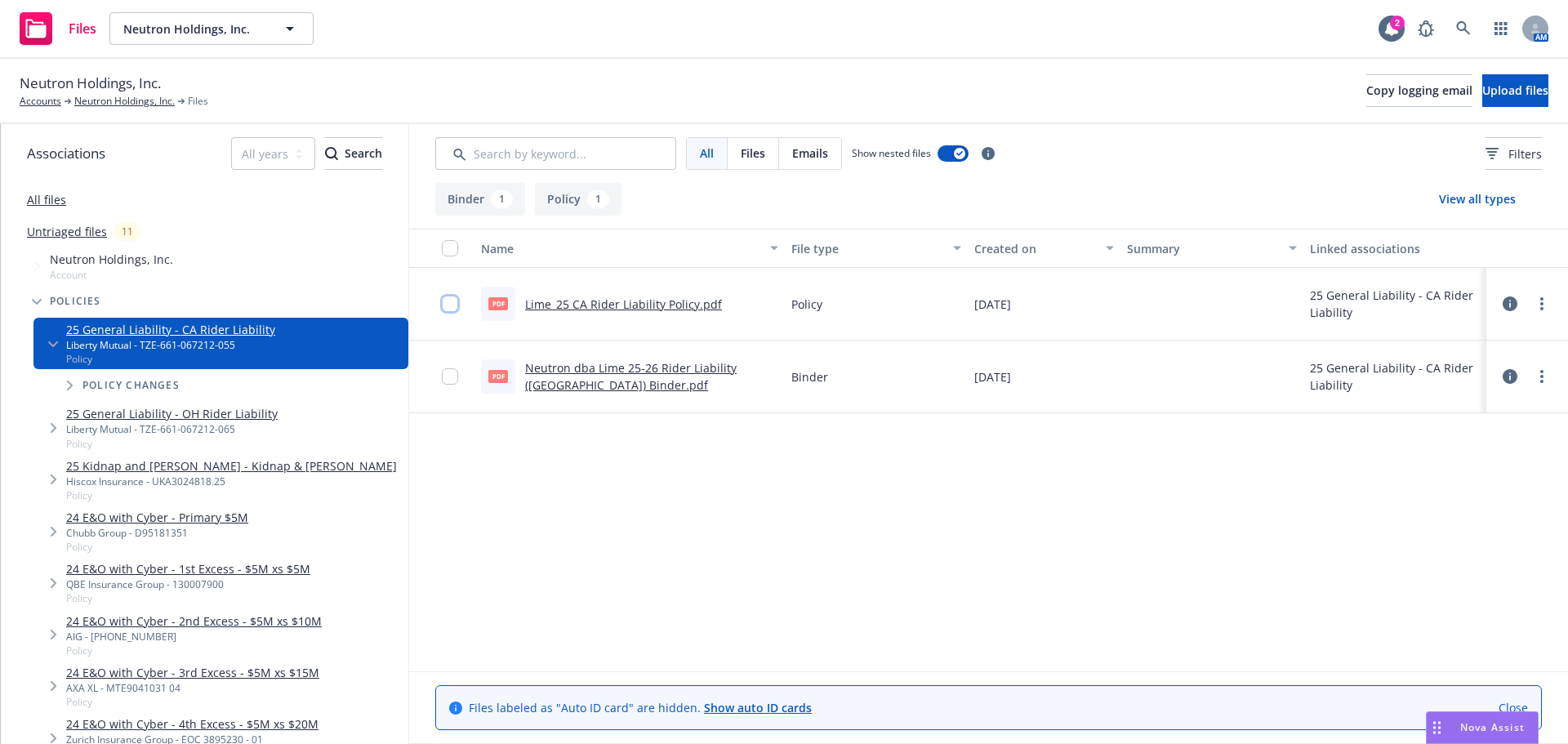
click at [453, 304] on input "checkbox" at bounding box center [450, 304] width 16 height 16
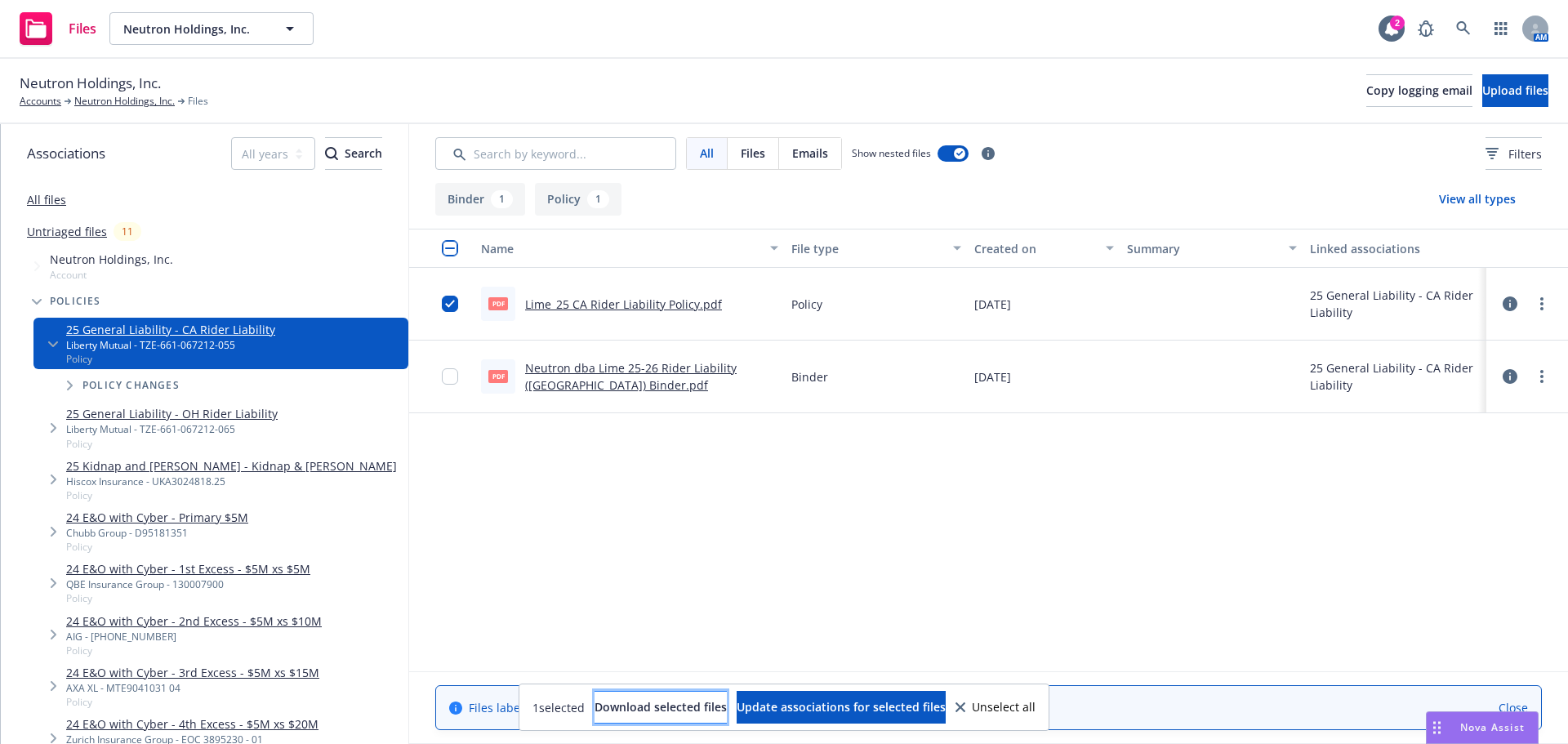
click at [652, 714] on span "Download selected files" at bounding box center [661, 707] width 132 height 16
click at [104, 102] on link "Neutron Holdings, Inc." at bounding box center [124, 101] width 101 height 15
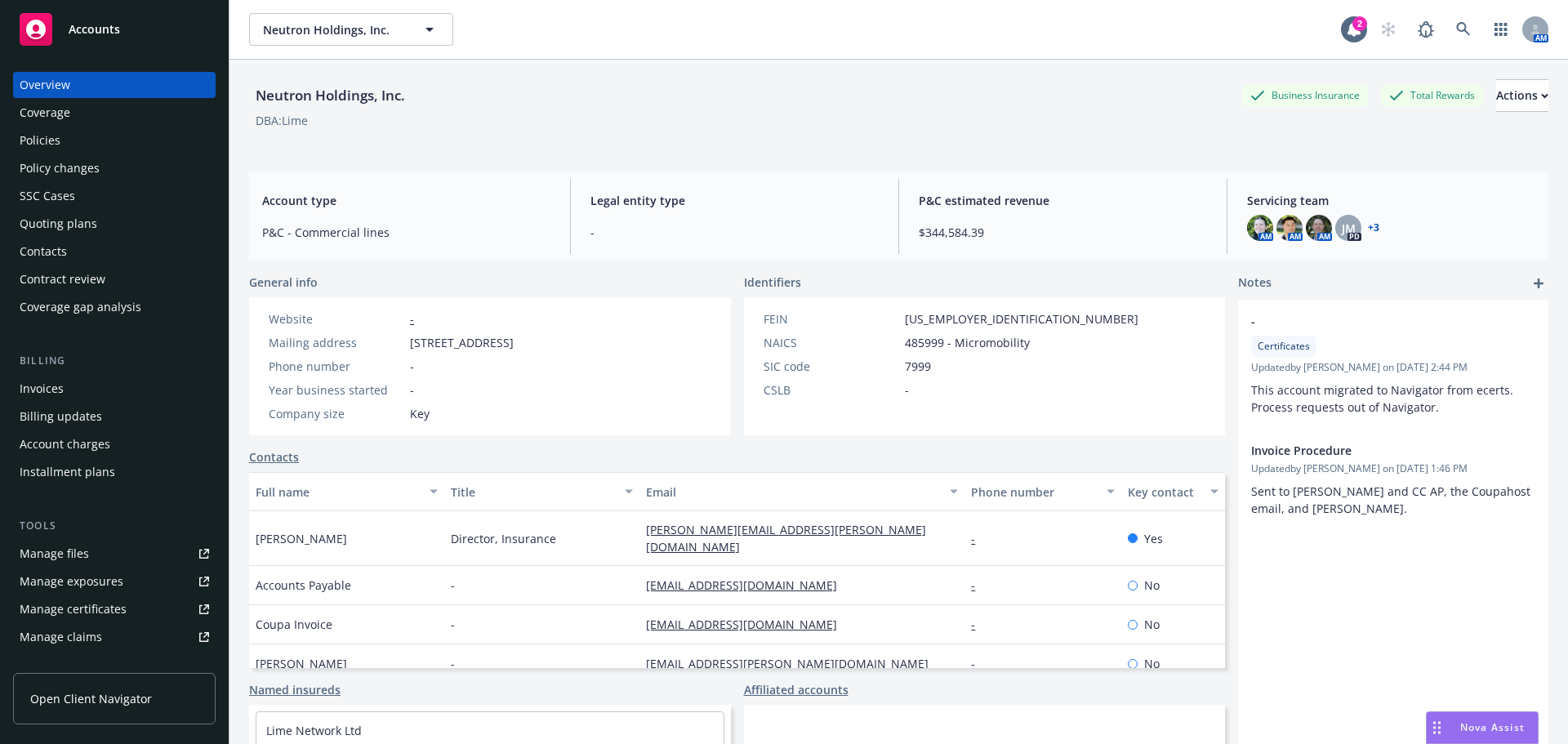
click at [69, 146] on div "Policies" at bounding box center [113, 140] width 189 height 27
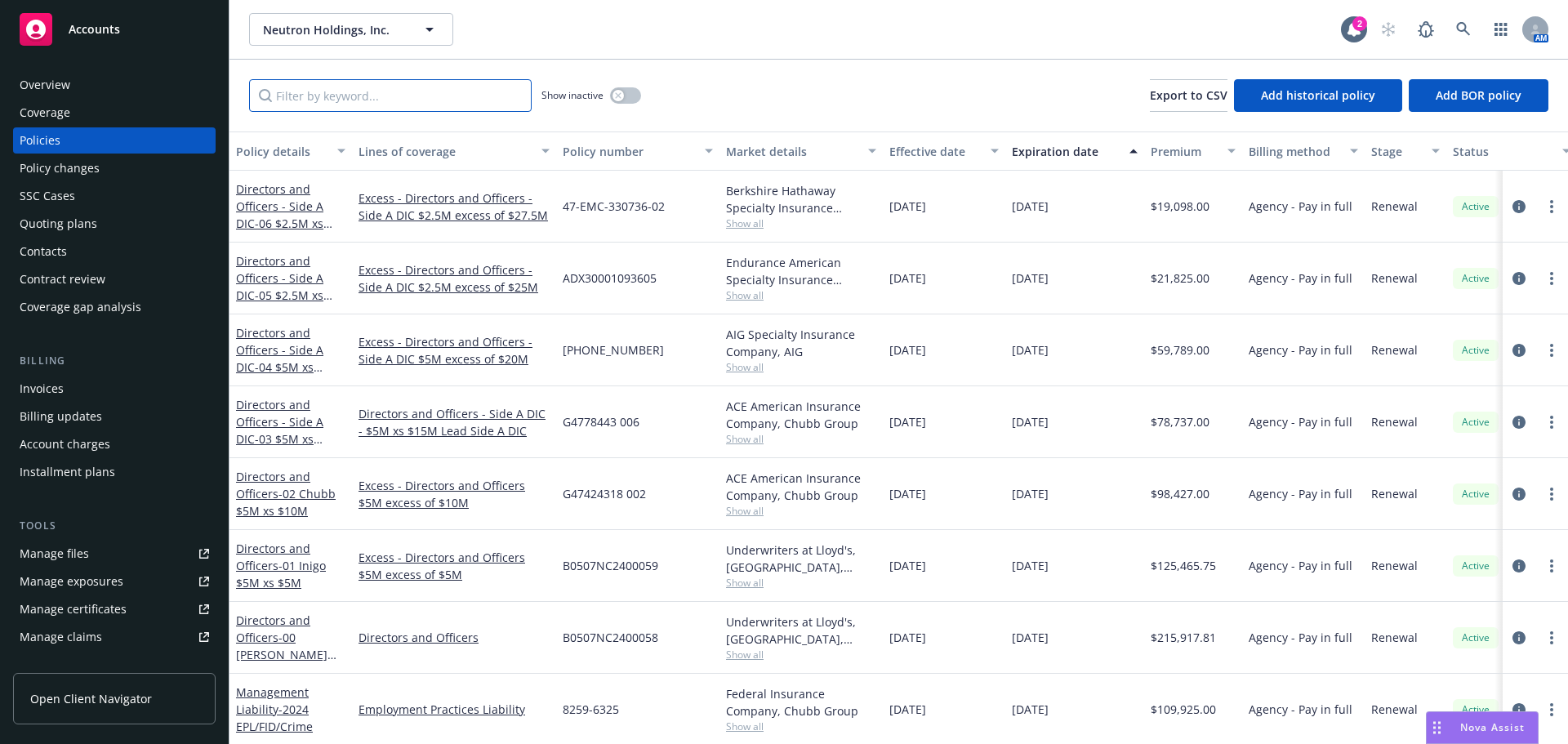
click at [339, 105] on input "Filter by keyword..." at bounding box center [390, 96] width 282 height 33
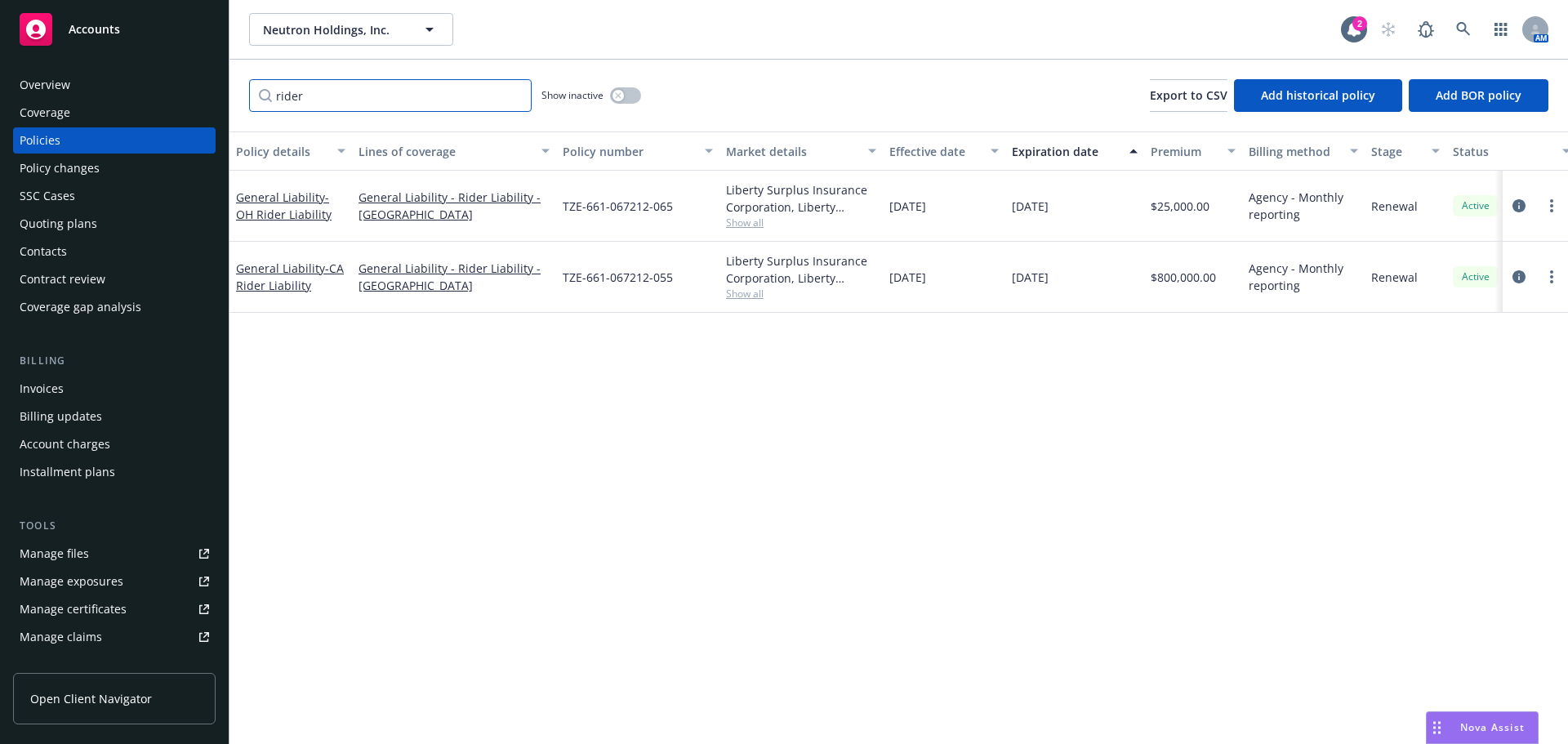
type input "rider"
click at [77, 552] on div "Manage files" at bounding box center [54, 554] width 69 height 27
